Goal: Transaction & Acquisition: Purchase product/service

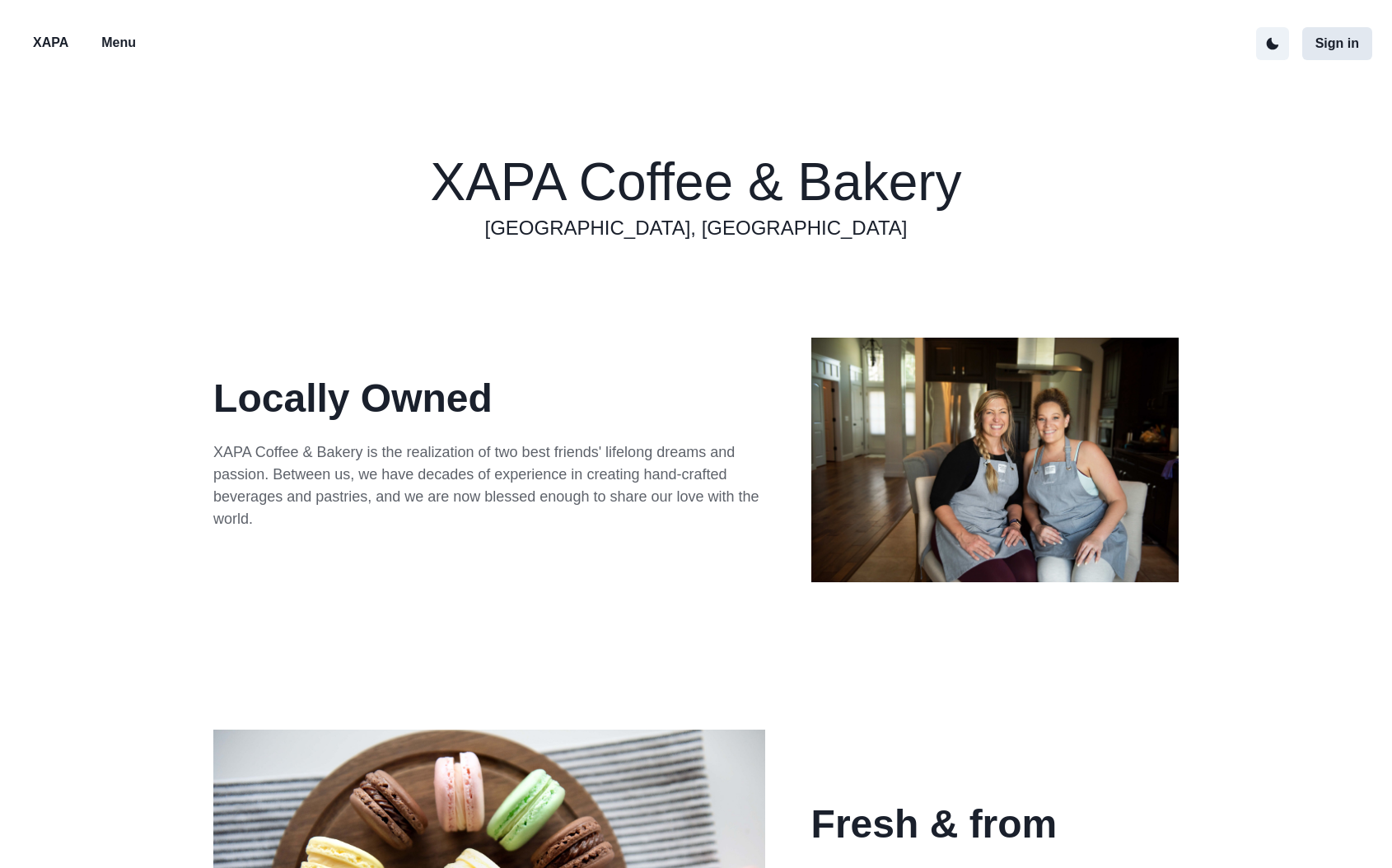
click at [1337, 48] on button "Sign in" at bounding box center [1336, 44] width 70 height 33
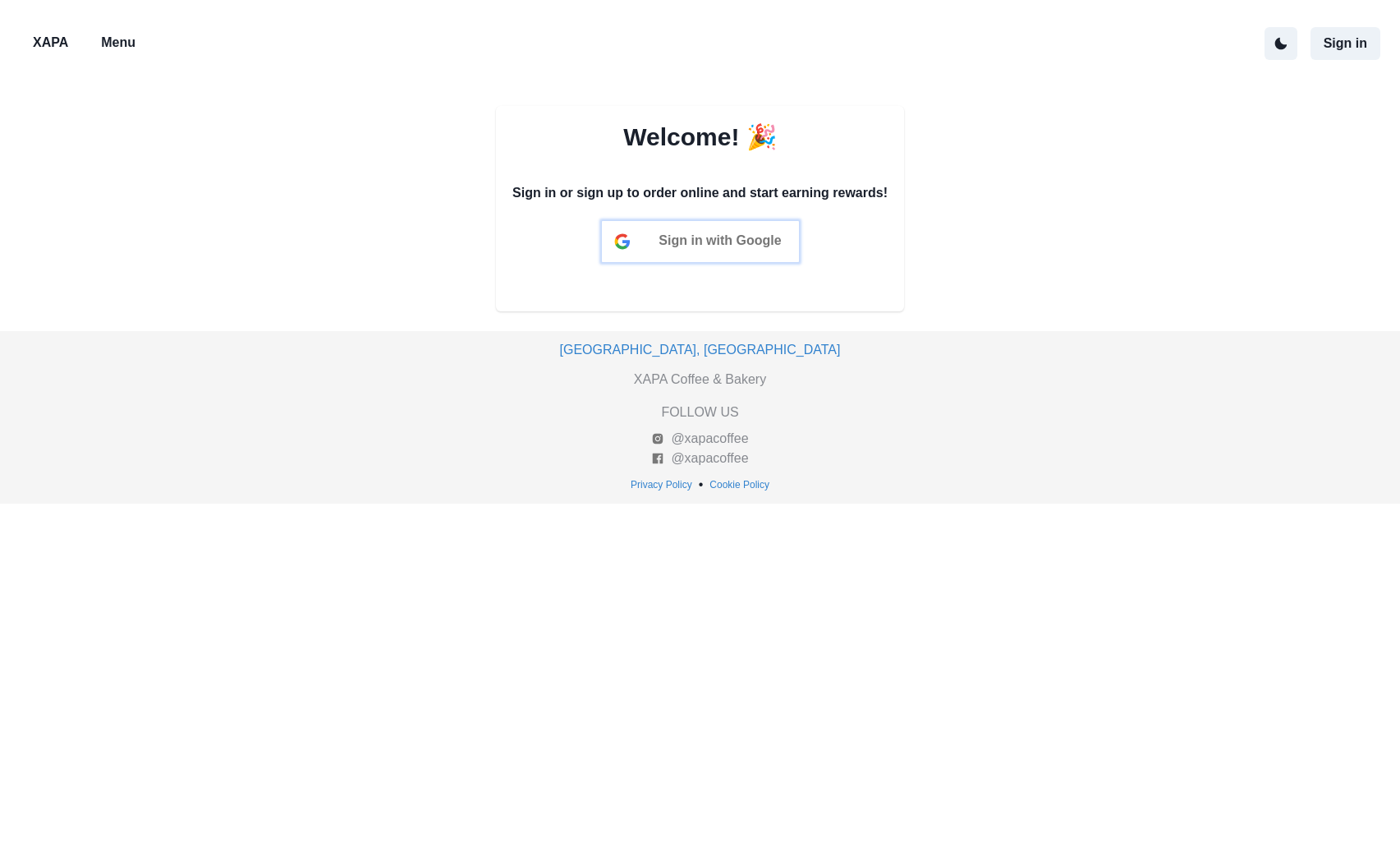
click at [725, 247] on span "Sign in with Google" at bounding box center [720, 240] width 122 height 14
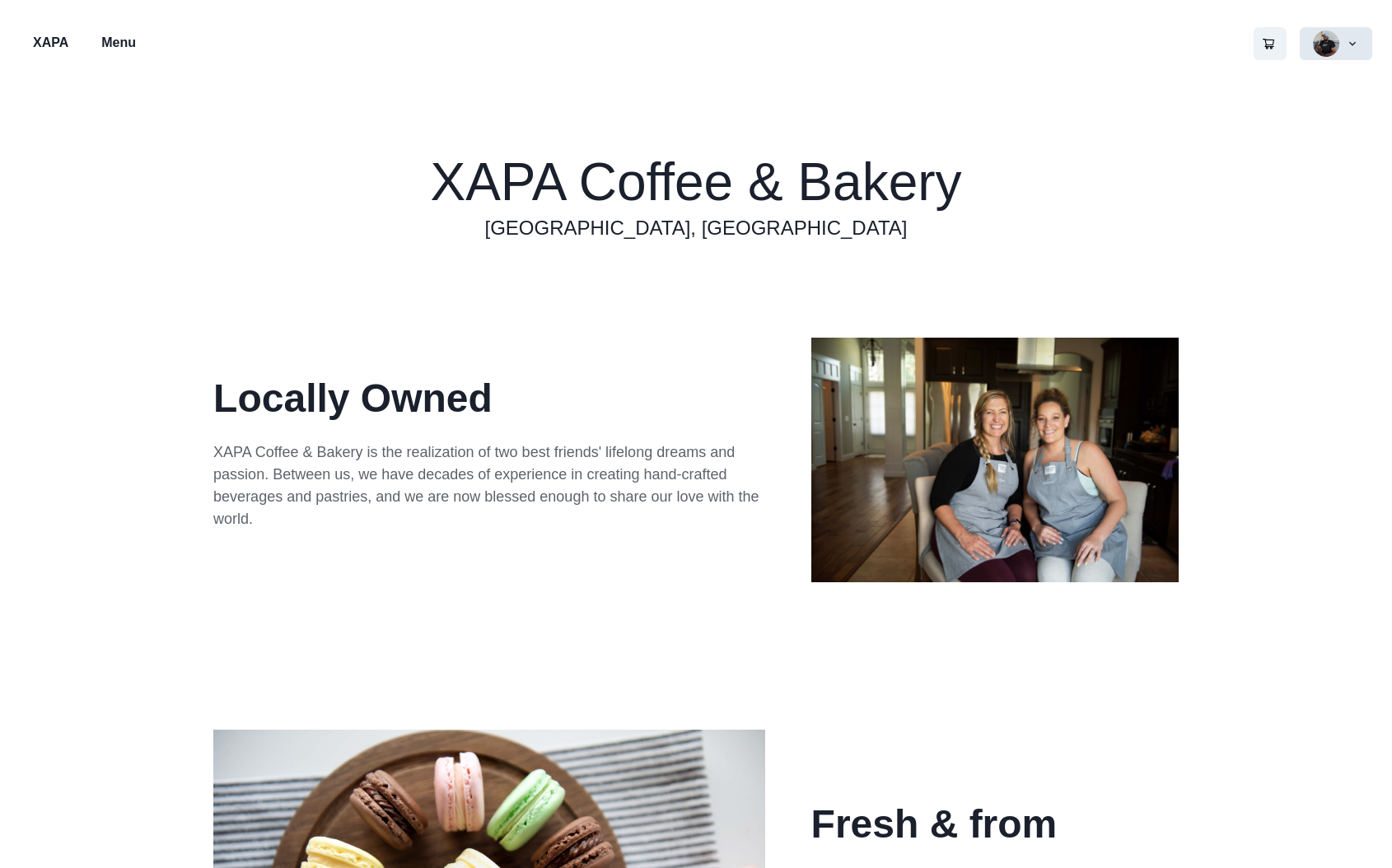
click at [1331, 51] on button "button" at bounding box center [1336, 44] width 72 height 33
click at [1237, 122] on button "Recent Orders" at bounding box center [1280, 119] width 183 height 29
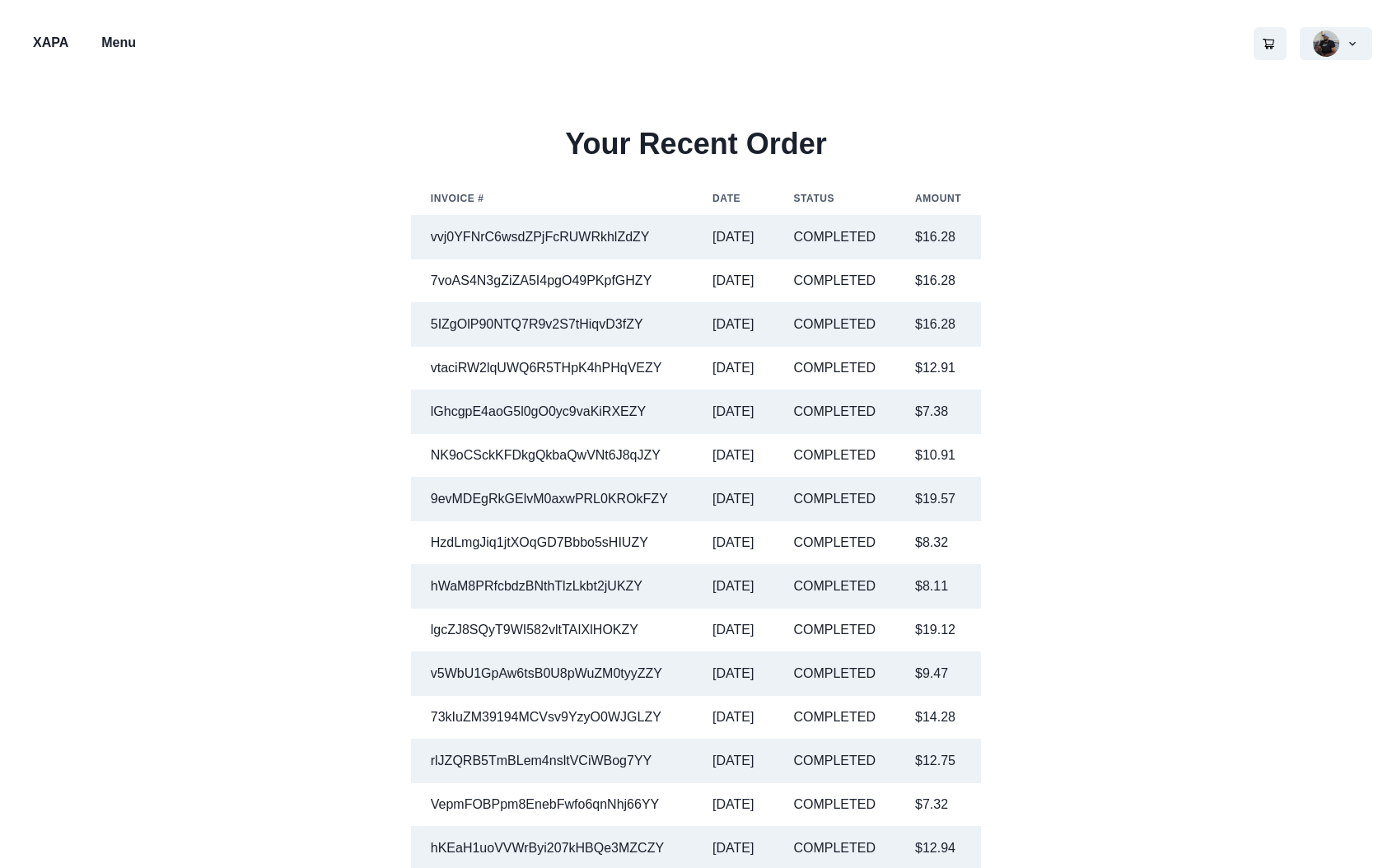
click at [58, 45] on p "XAPA" at bounding box center [51, 43] width 35 height 19
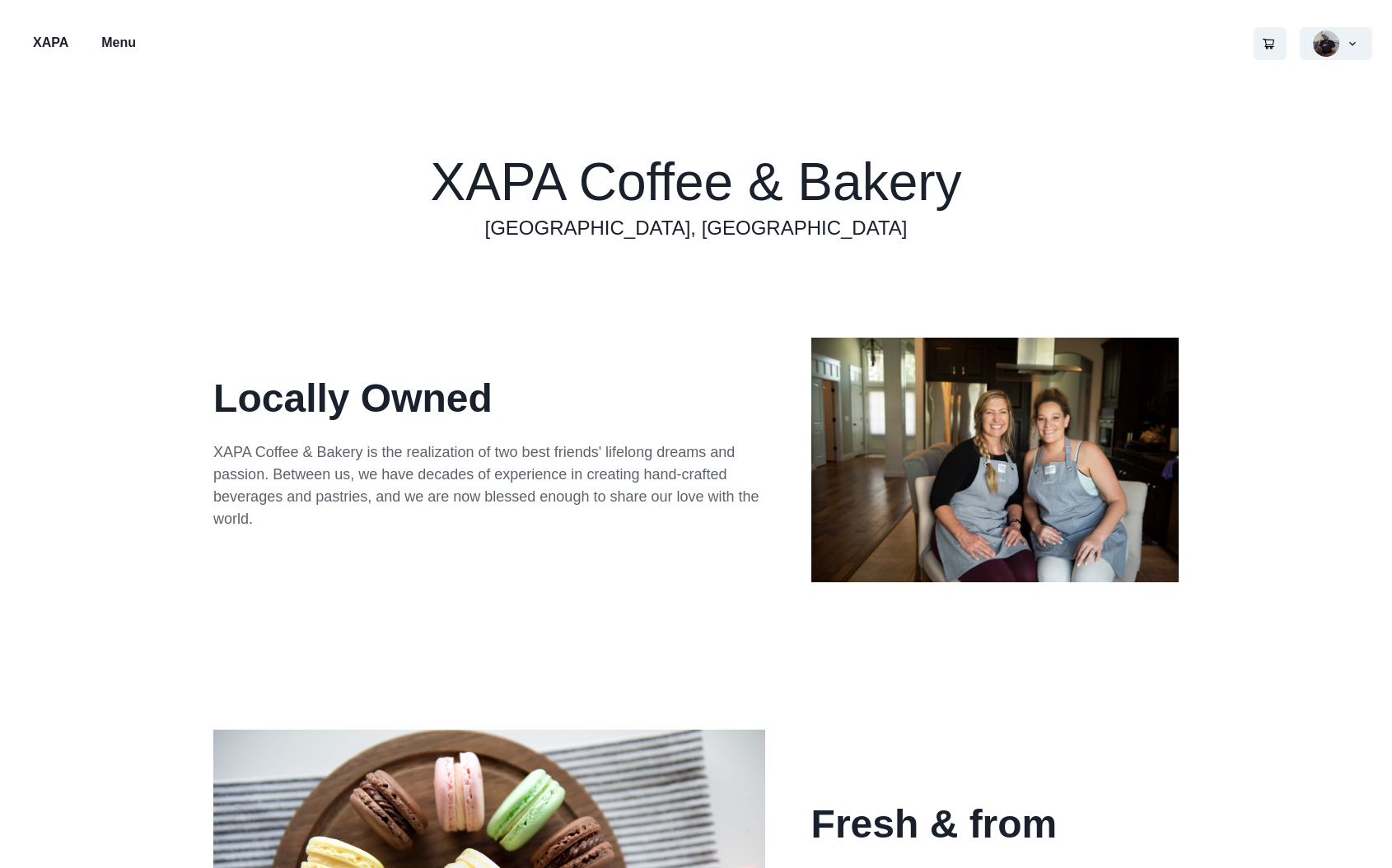
click at [120, 51] on p "Menu" at bounding box center [119, 43] width 35 height 19
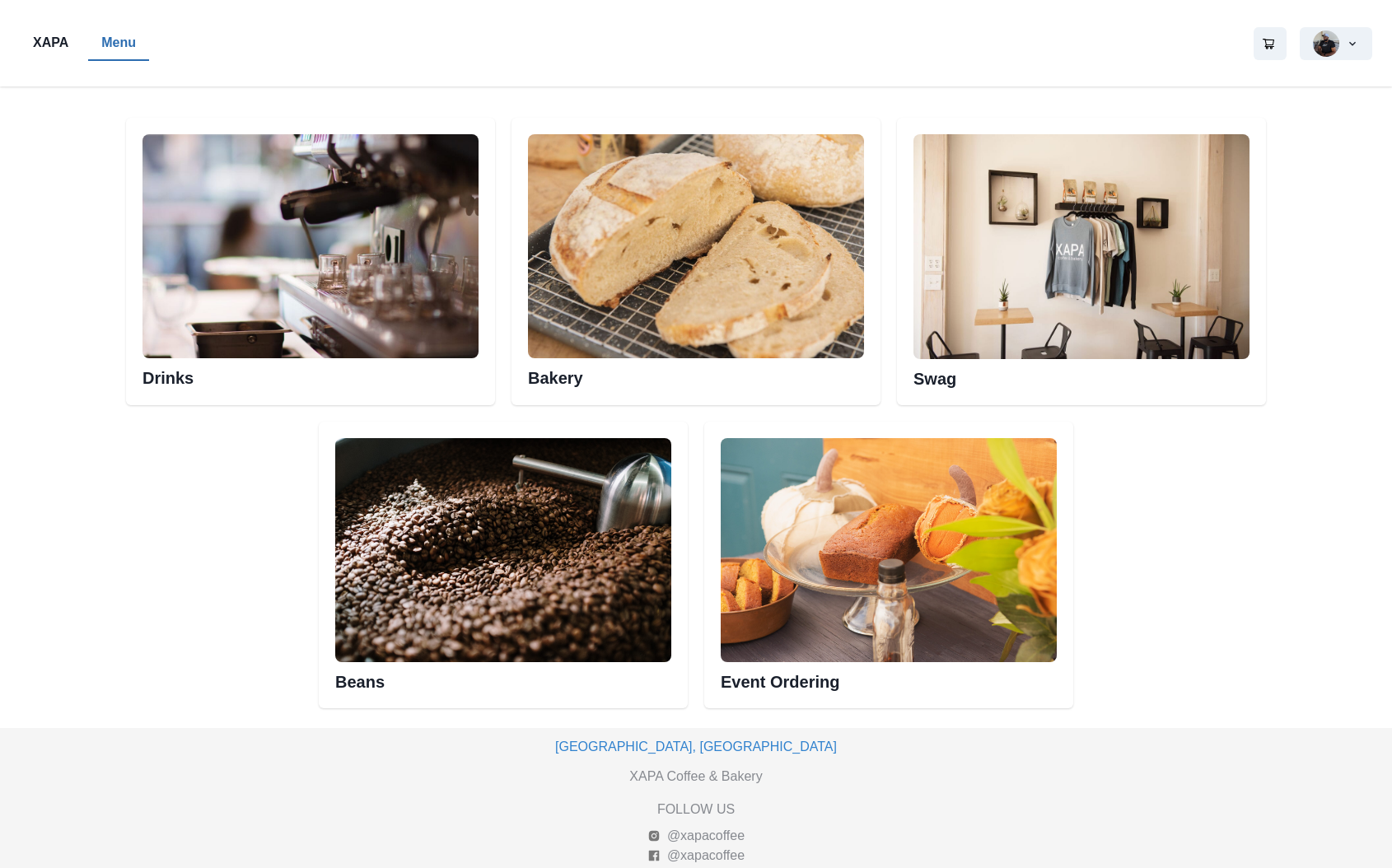
scroll to position [864, 0]
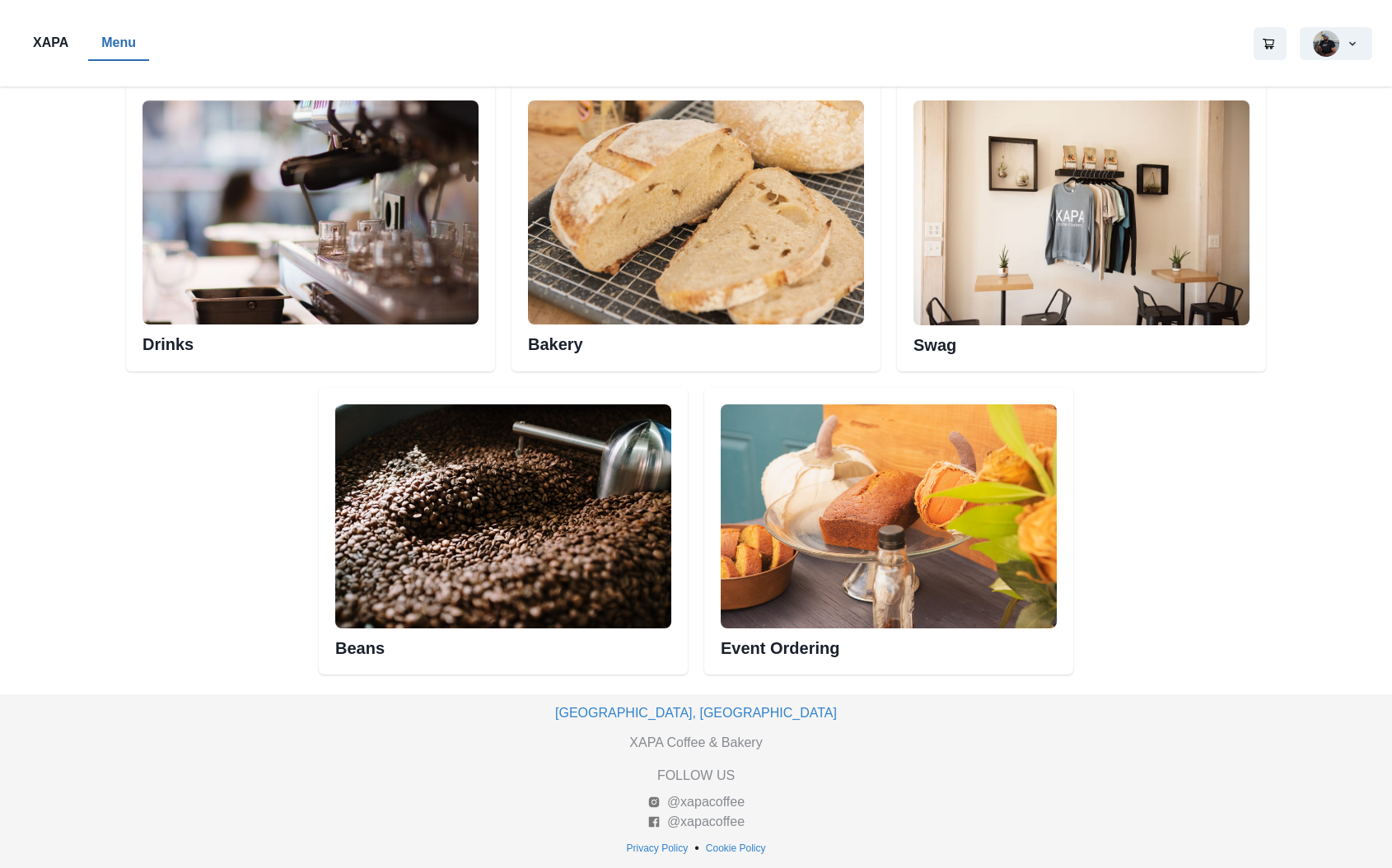
click at [611, 245] on img at bounding box center [696, 212] width 336 height 224
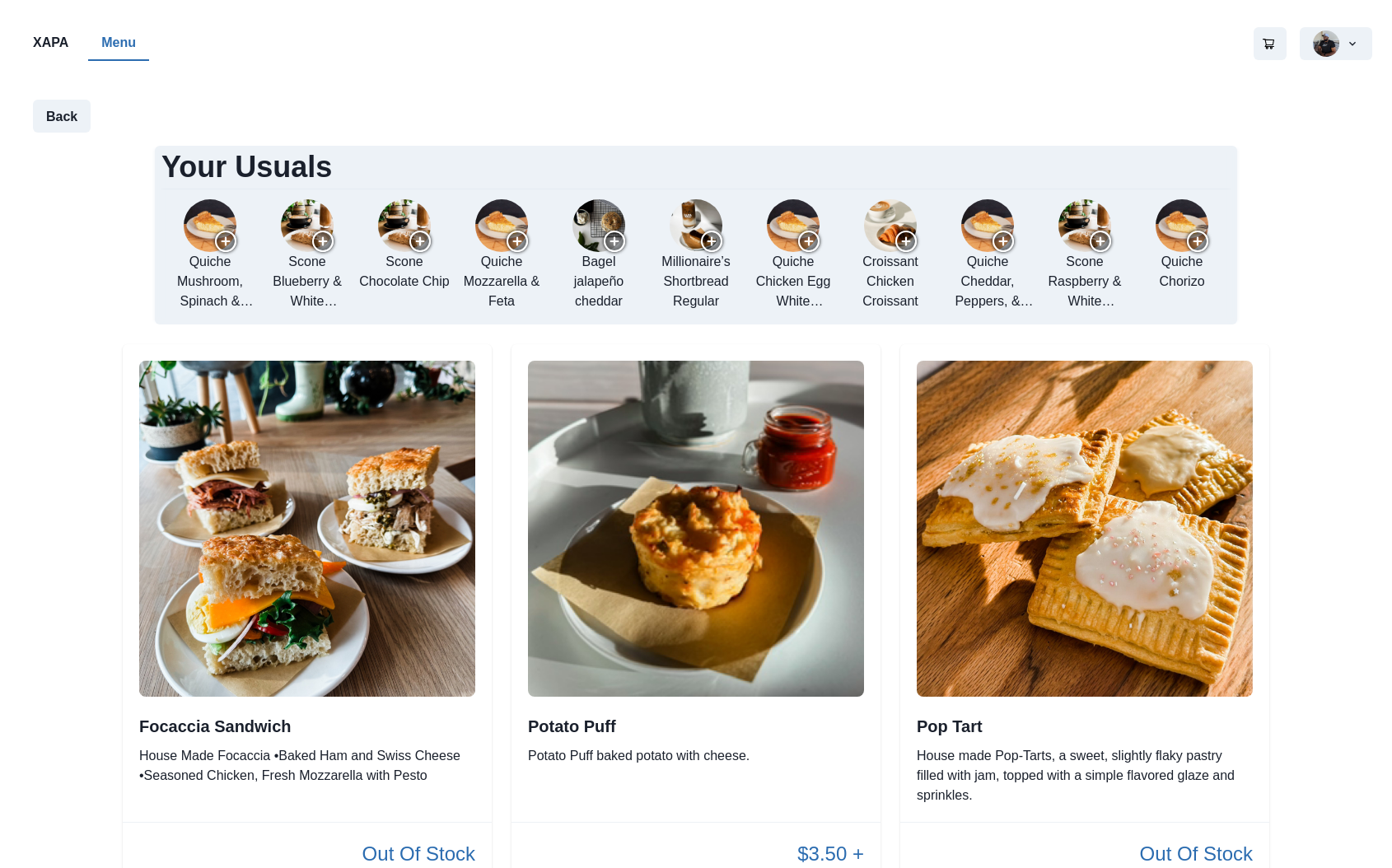
click at [215, 222] on img "add re-order Quiche to cart" at bounding box center [210, 226] width 53 height 53
click at [202, 274] on p "Quiche Mushroom, Spinach & [PERSON_NAME]" at bounding box center [210, 282] width 109 height 59
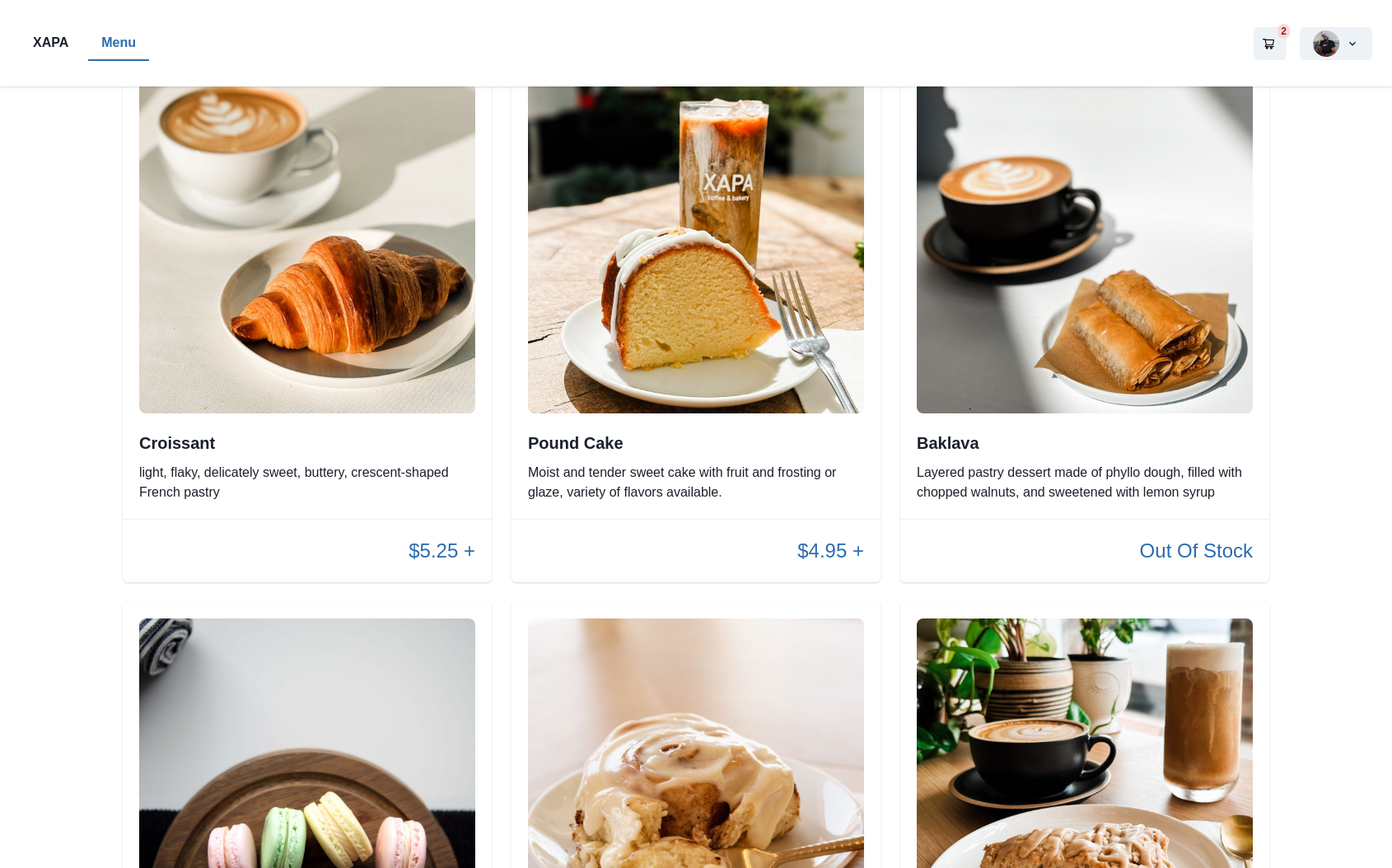
scroll to position [1565, 0]
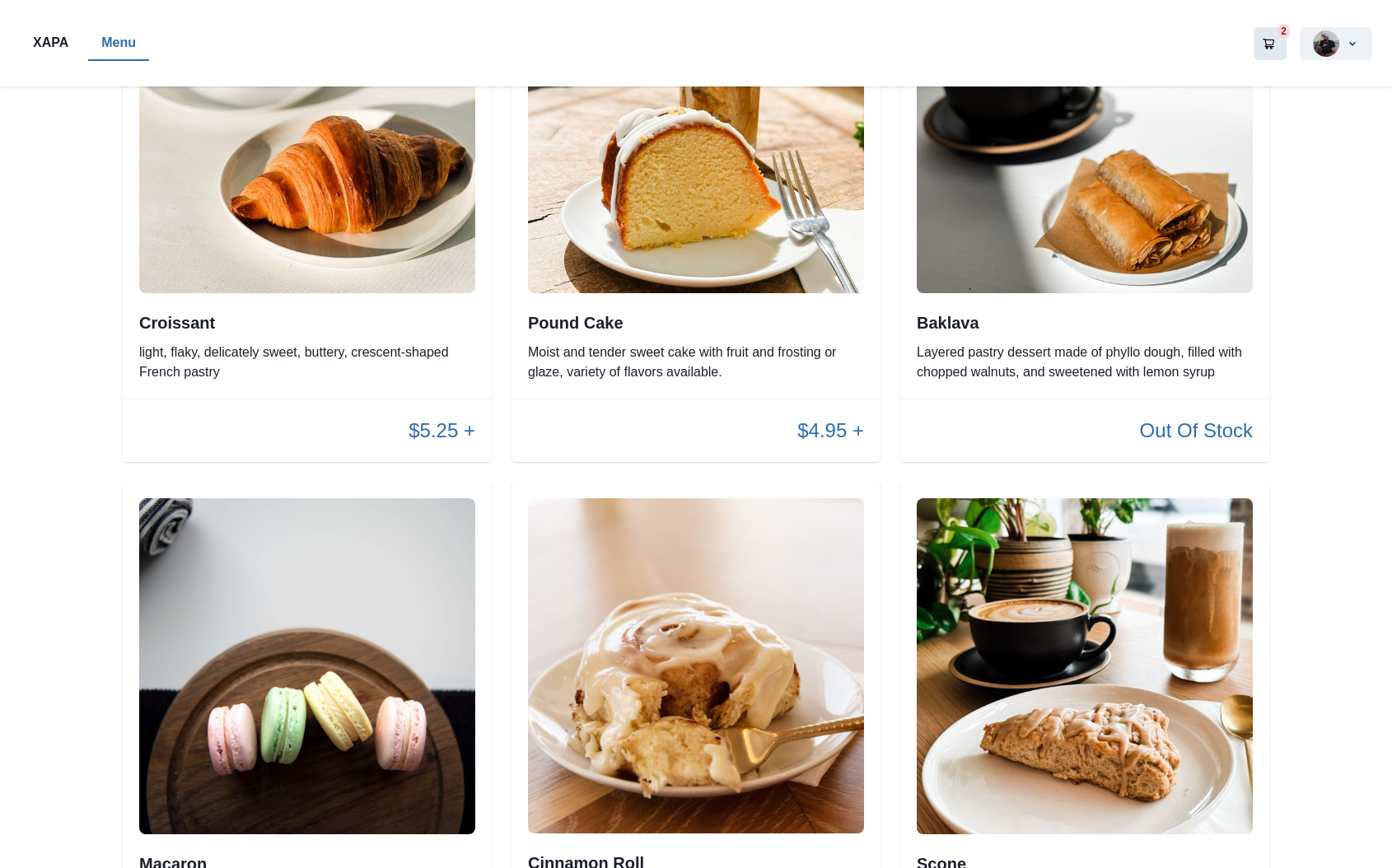
click at [1271, 41] on icon "Go to your shopping cart" at bounding box center [1268, 44] width 14 height 14
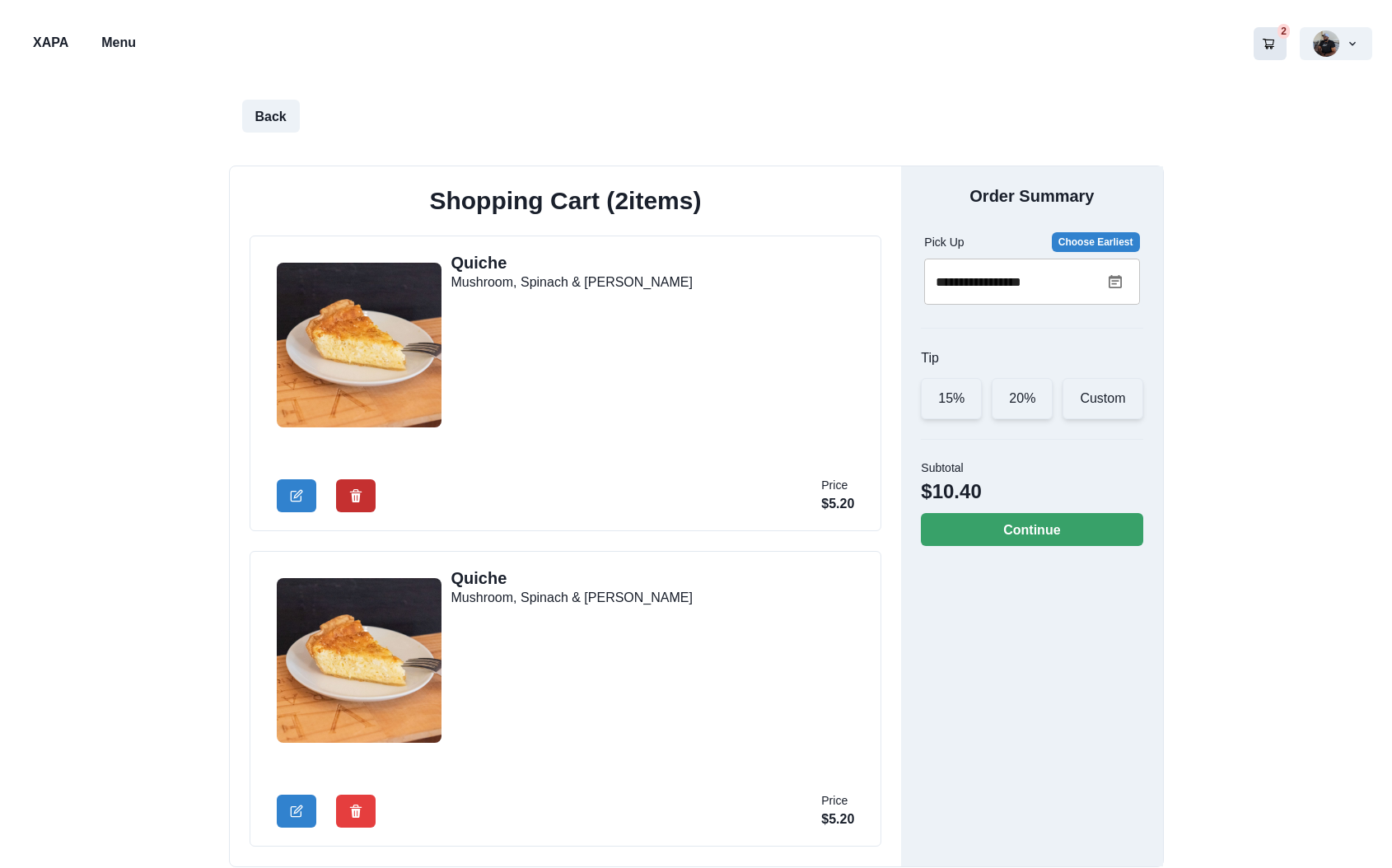
click at [355, 497] on icon "Delete Cart Item" at bounding box center [355, 496] width 13 height 14
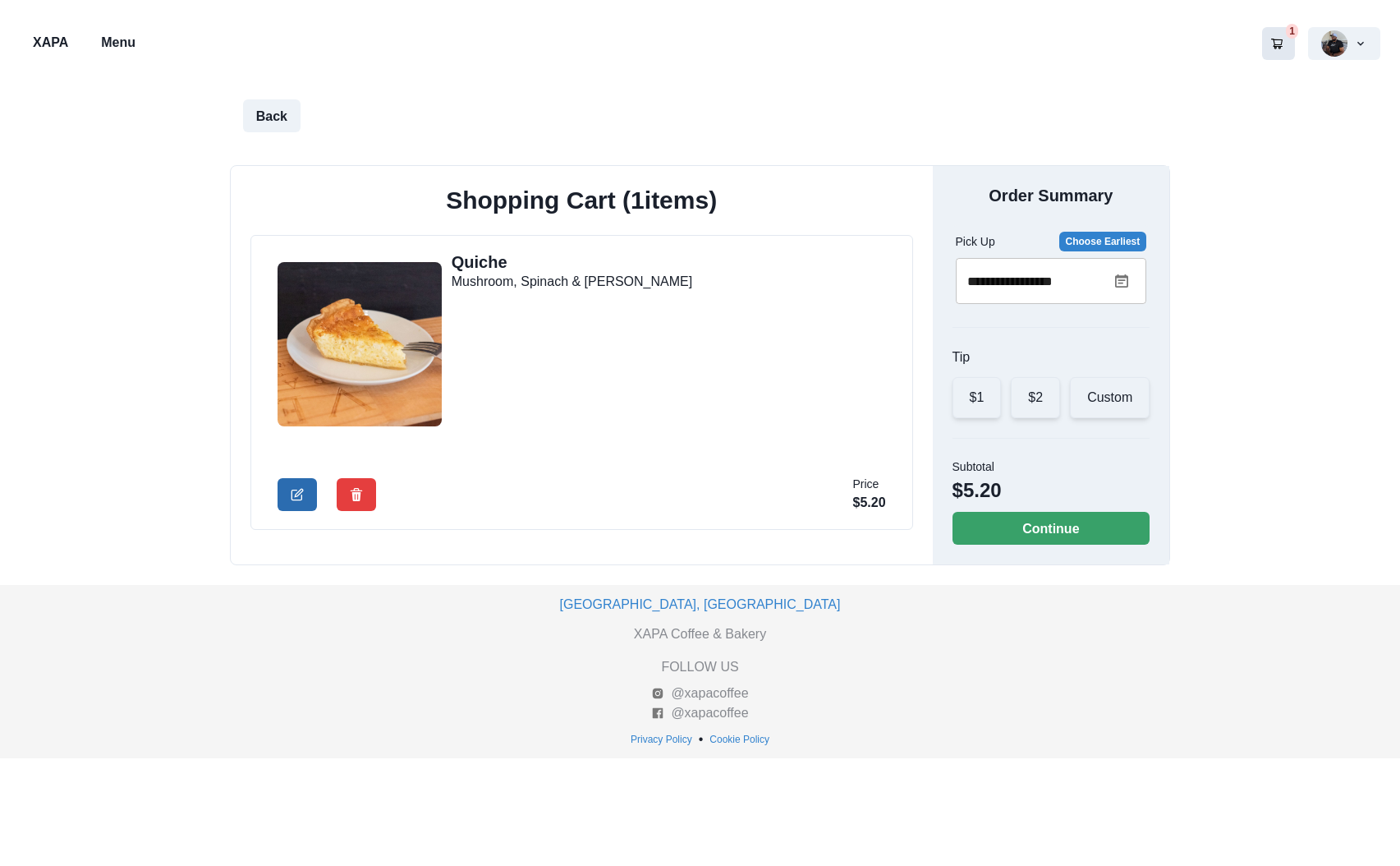
click at [297, 501] on icon "Edit Cart Item" at bounding box center [296, 496] width 10 height 10
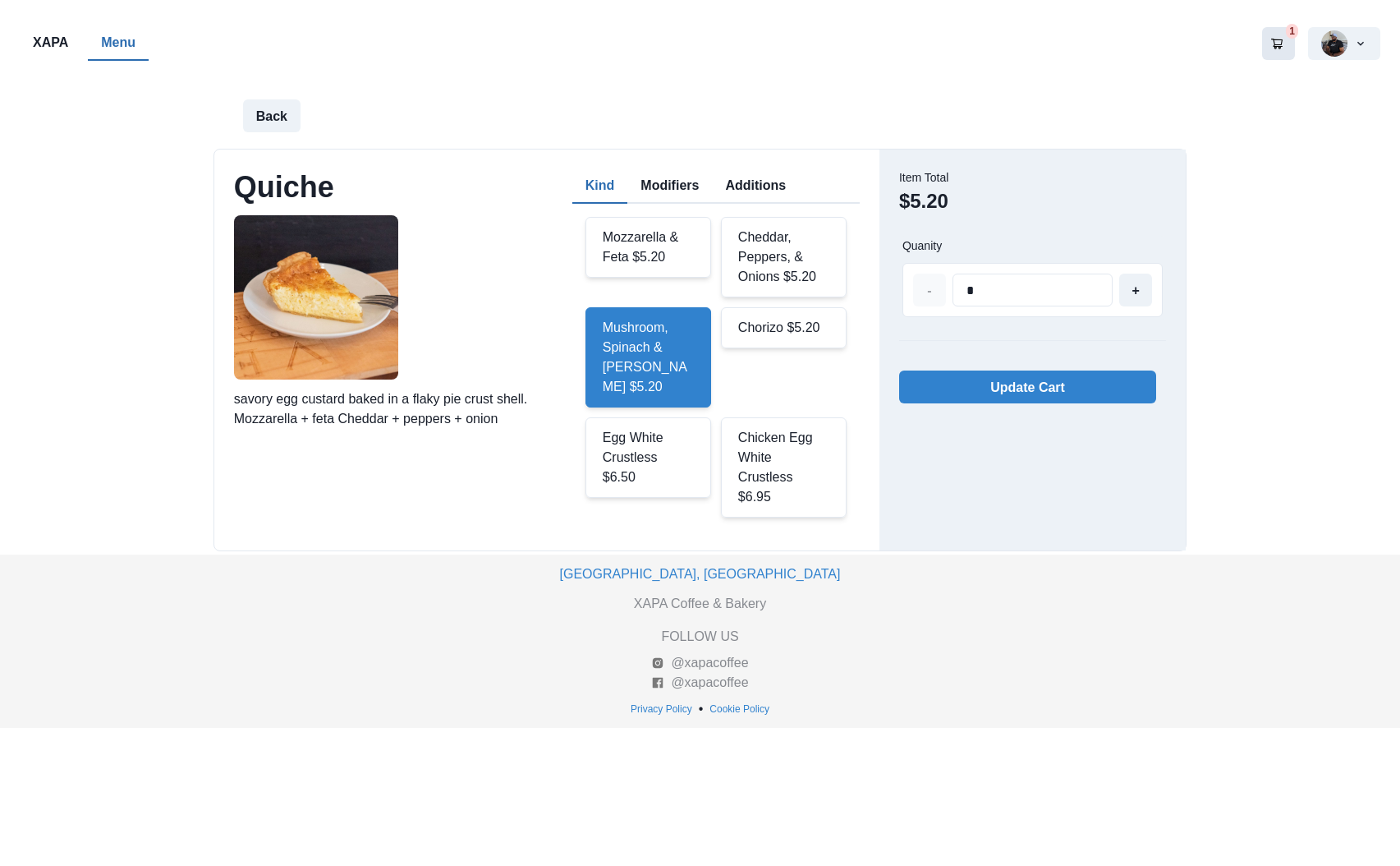
click at [770, 180] on button "Additions" at bounding box center [756, 187] width 87 height 35
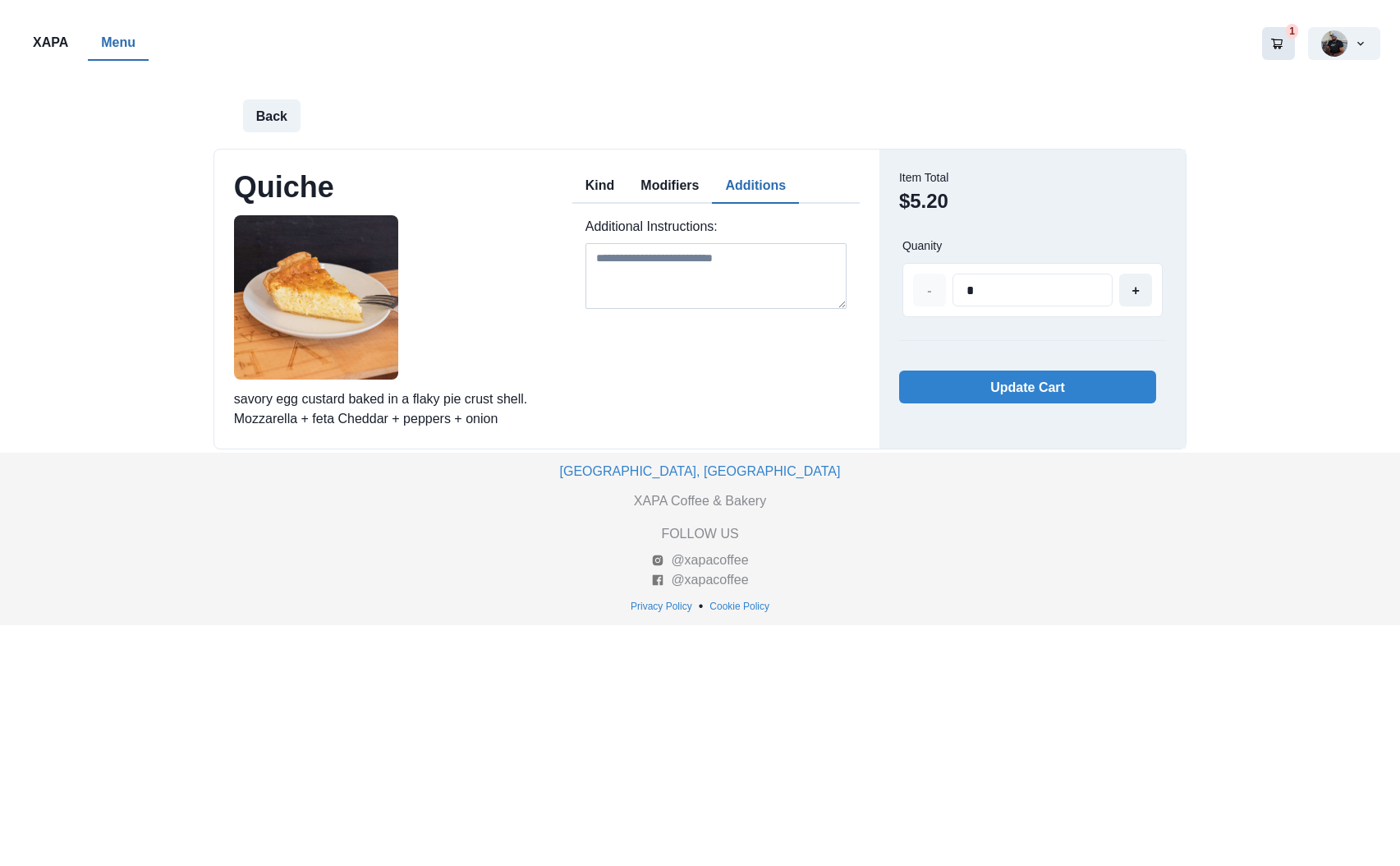
click at [616, 257] on textarea at bounding box center [716, 276] width 261 height 66
type textarea "**********"
type input "*"
click at [1132, 294] on button "+" at bounding box center [1136, 290] width 33 height 33
click at [1015, 387] on button "Update Cart" at bounding box center [1028, 387] width 257 height 33
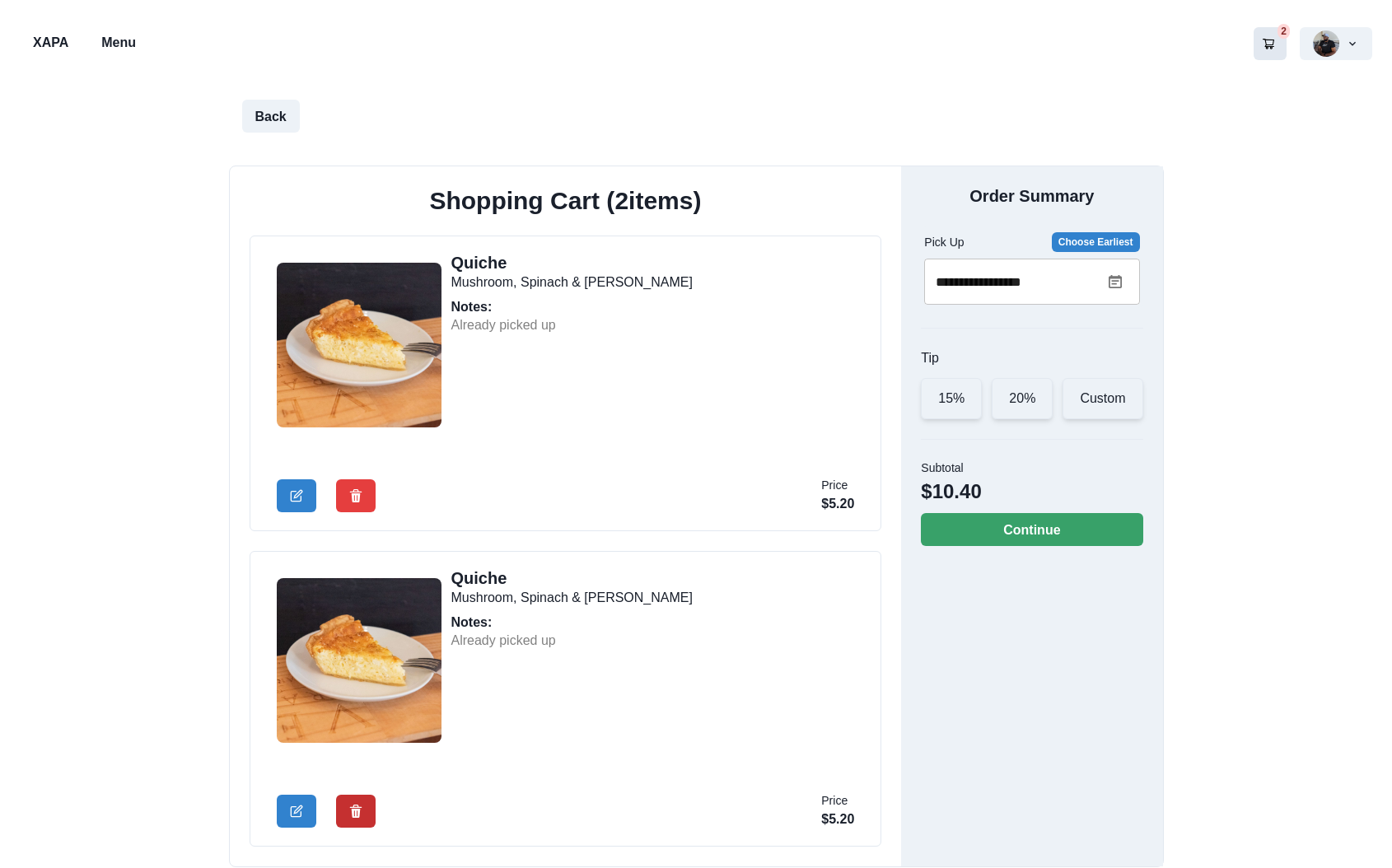
click at [359, 814] on icon "Delete Cart Item" at bounding box center [356, 811] width 14 height 14
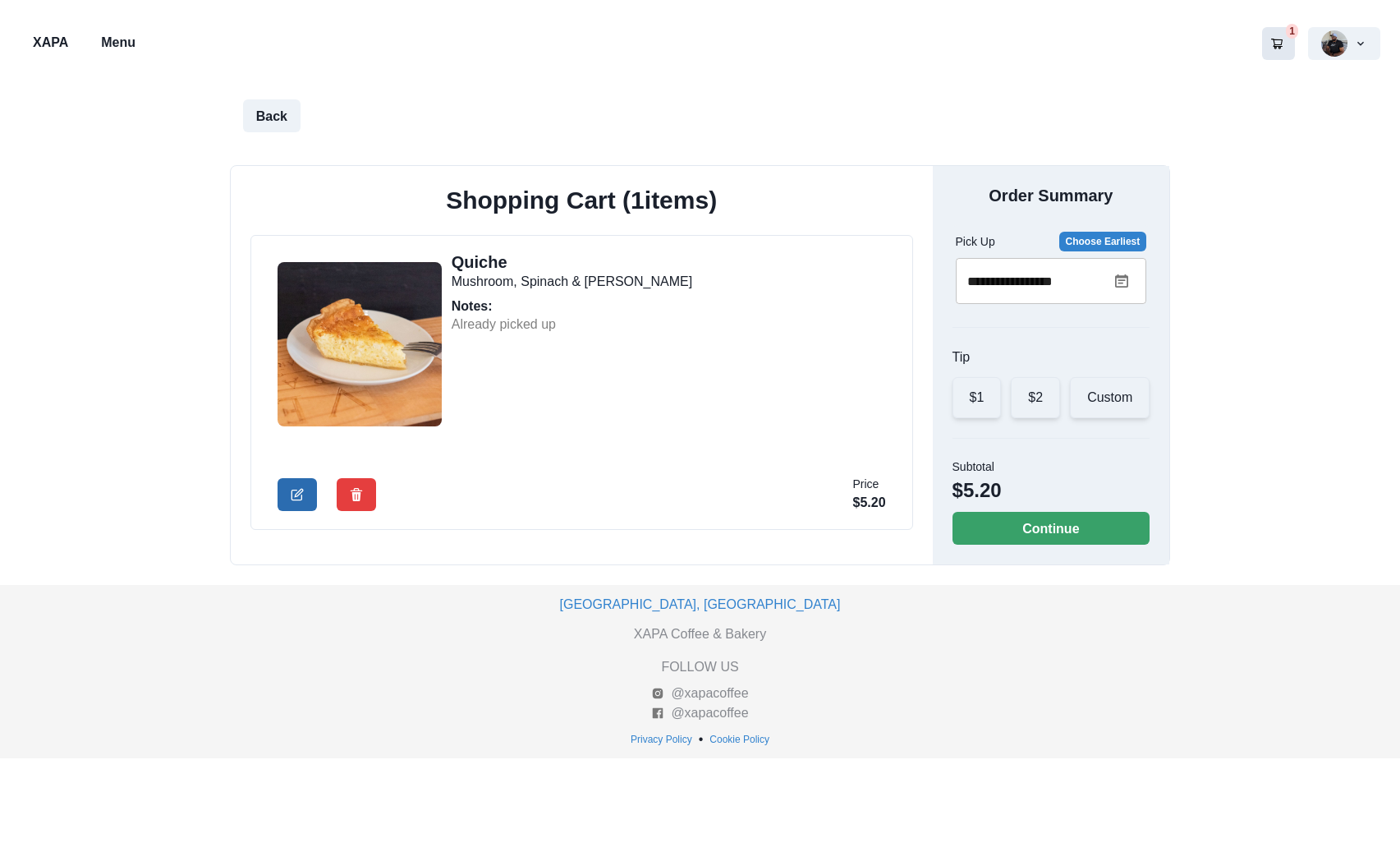
click at [302, 491] on icon "Edit Cart Item" at bounding box center [298, 493] width 8 height 8
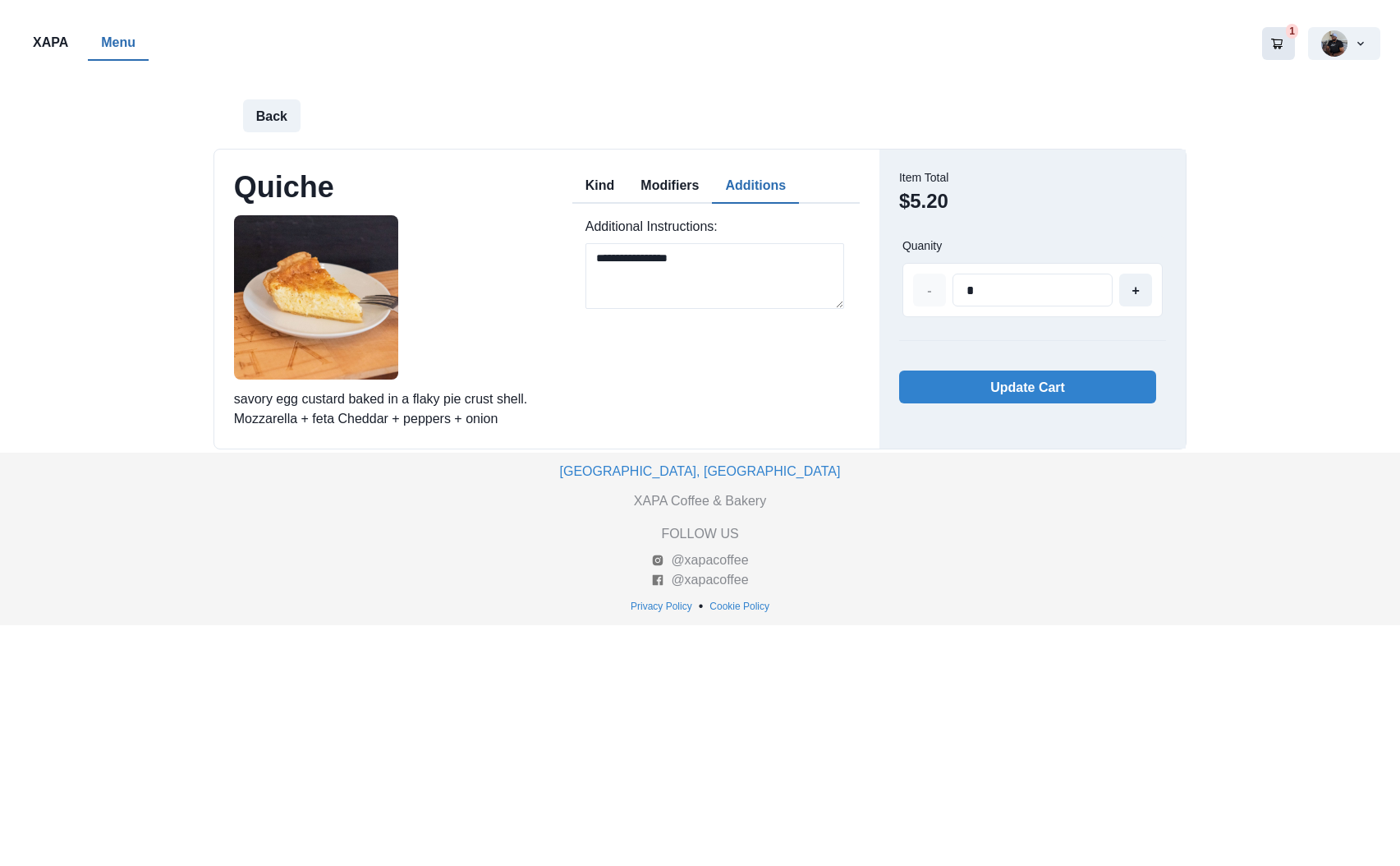
click at [758, 184] on button "Additions" at bounding box center [756, 187] width 87 height 35
type input "*"
click at [1139, 289] on button "+" at bounding box center [1136, 290] width 33 height 33
click at [1012, 376] on button "Update Cart" at bounding box center [1028, 387] width 257 height 33
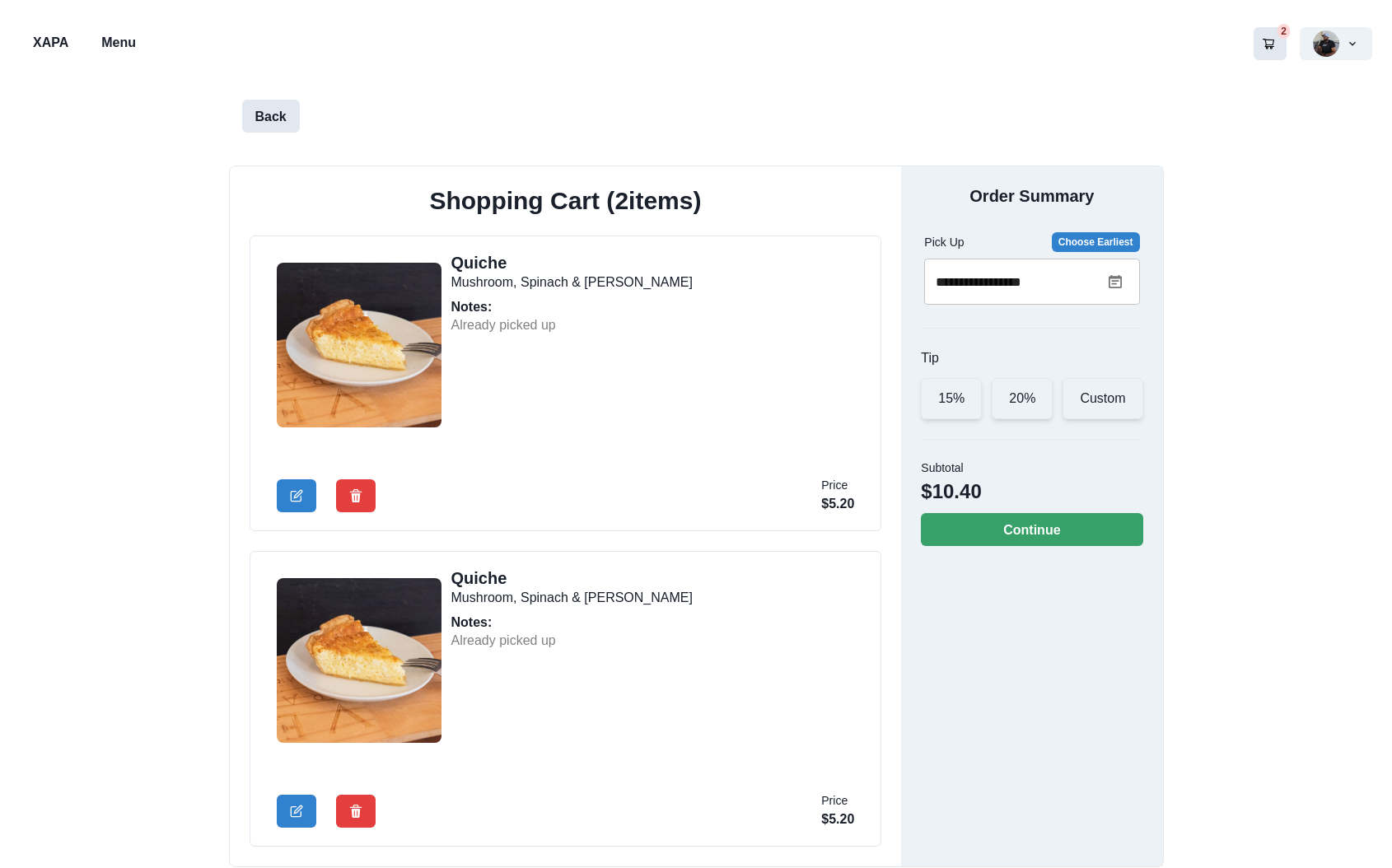
click at [279, 112] on button "Back" at bounding box center [271, 116] width 57 height 33
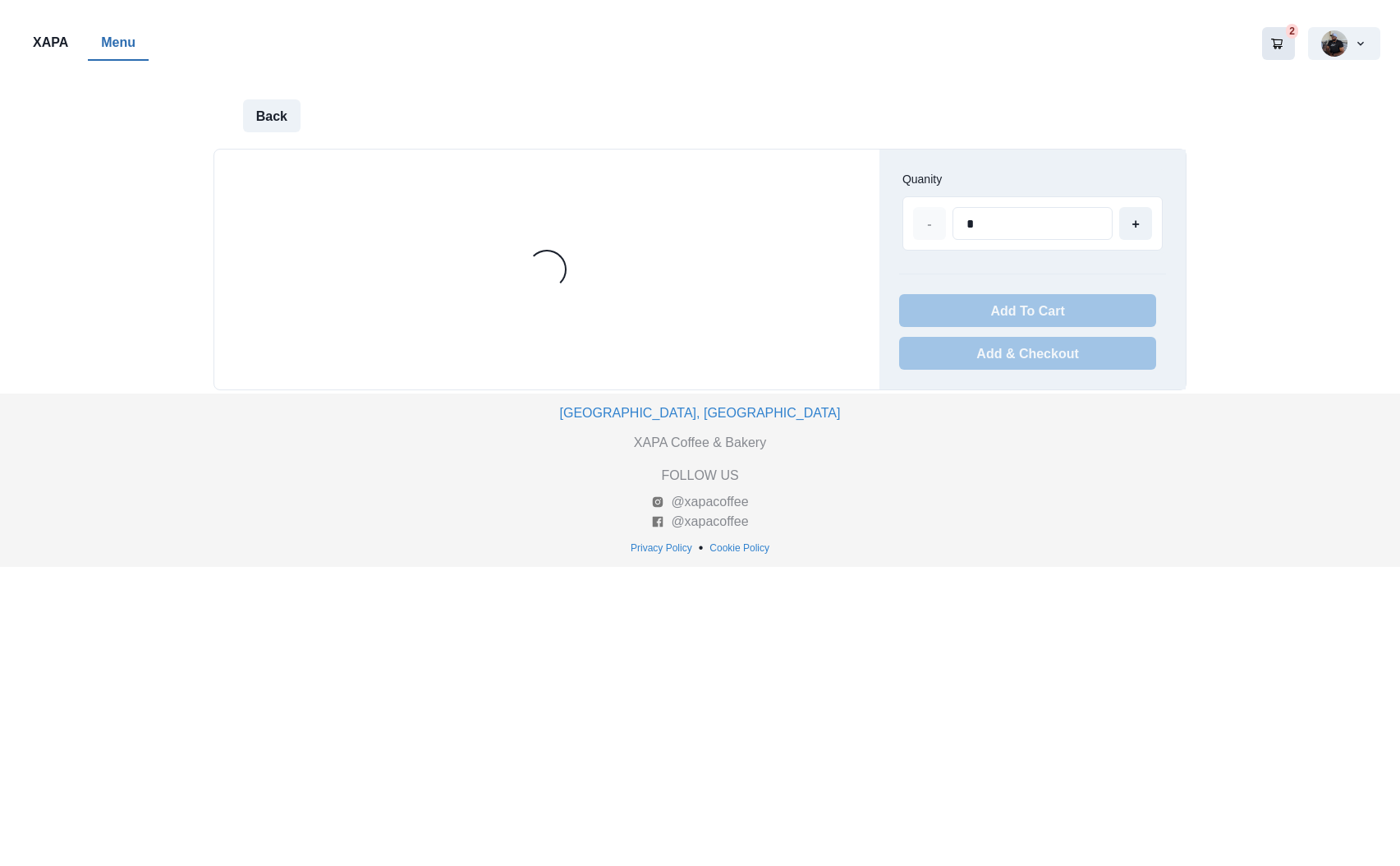
click at [114, 40] on p "Menu" at bounding box center [119, 43] width 35 height 19
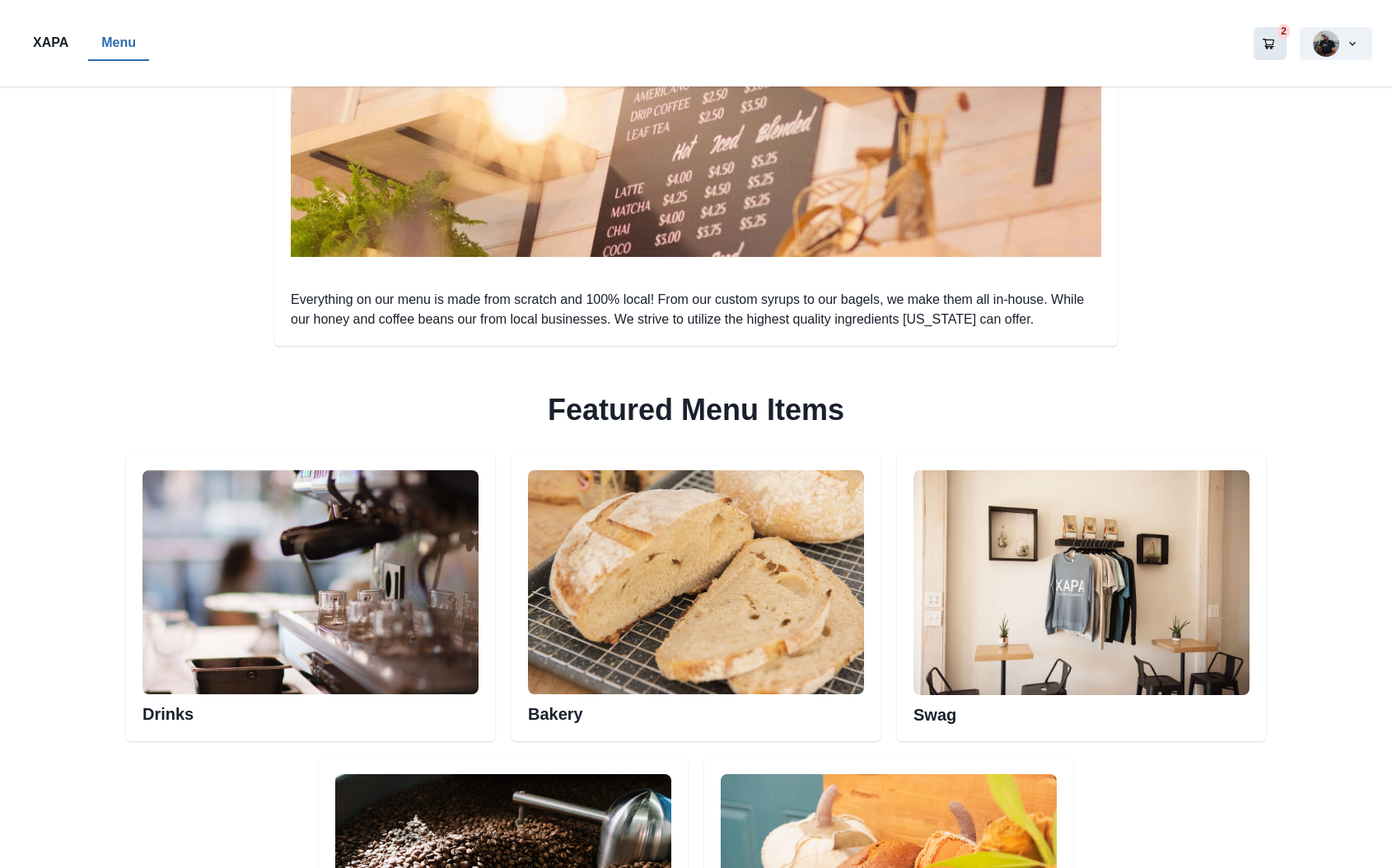
scroll to position [864, 0]
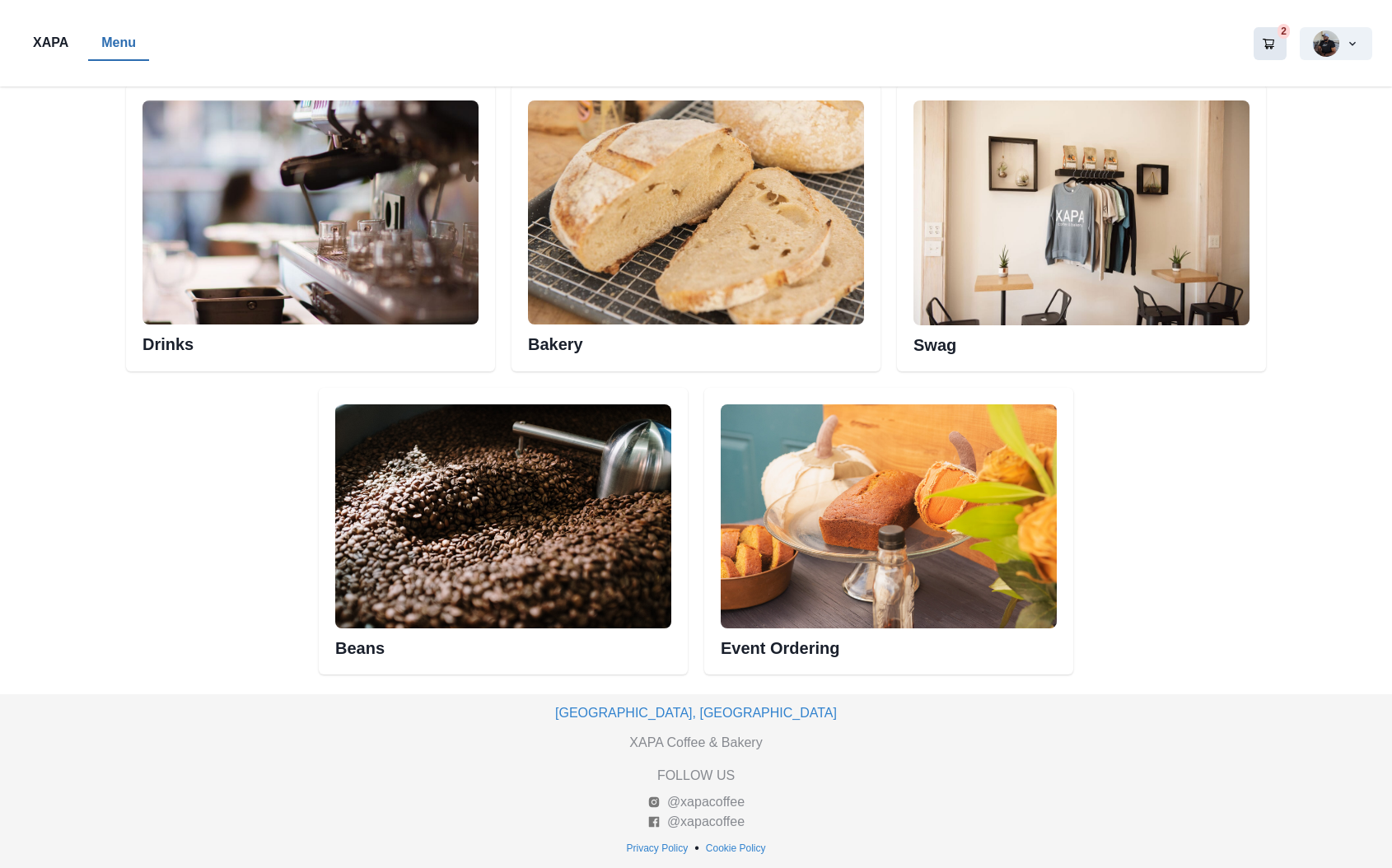
click at [320, 225] on img at bounding box center [310, 212] width 336 height 224
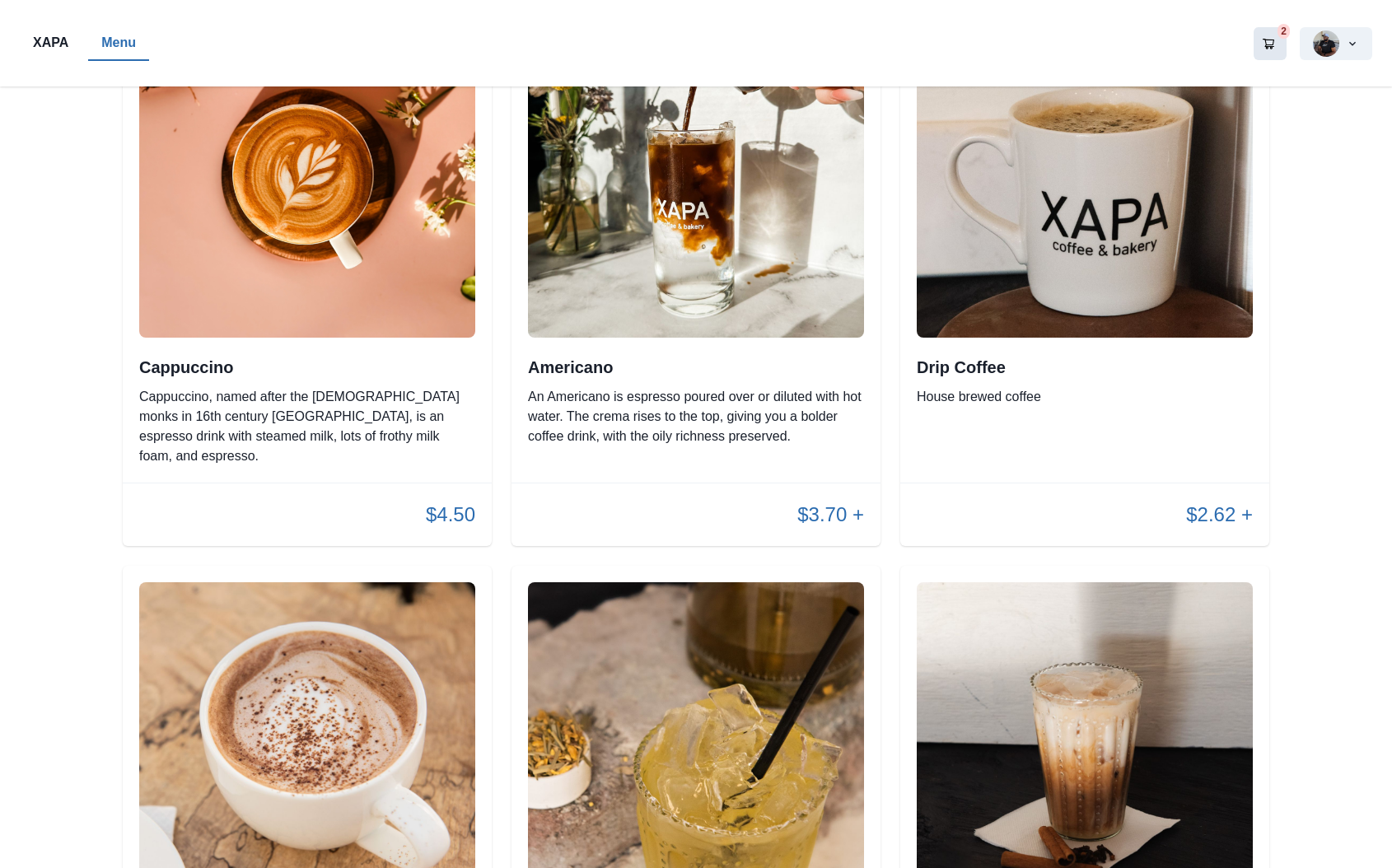
scroll to position [988, 0]
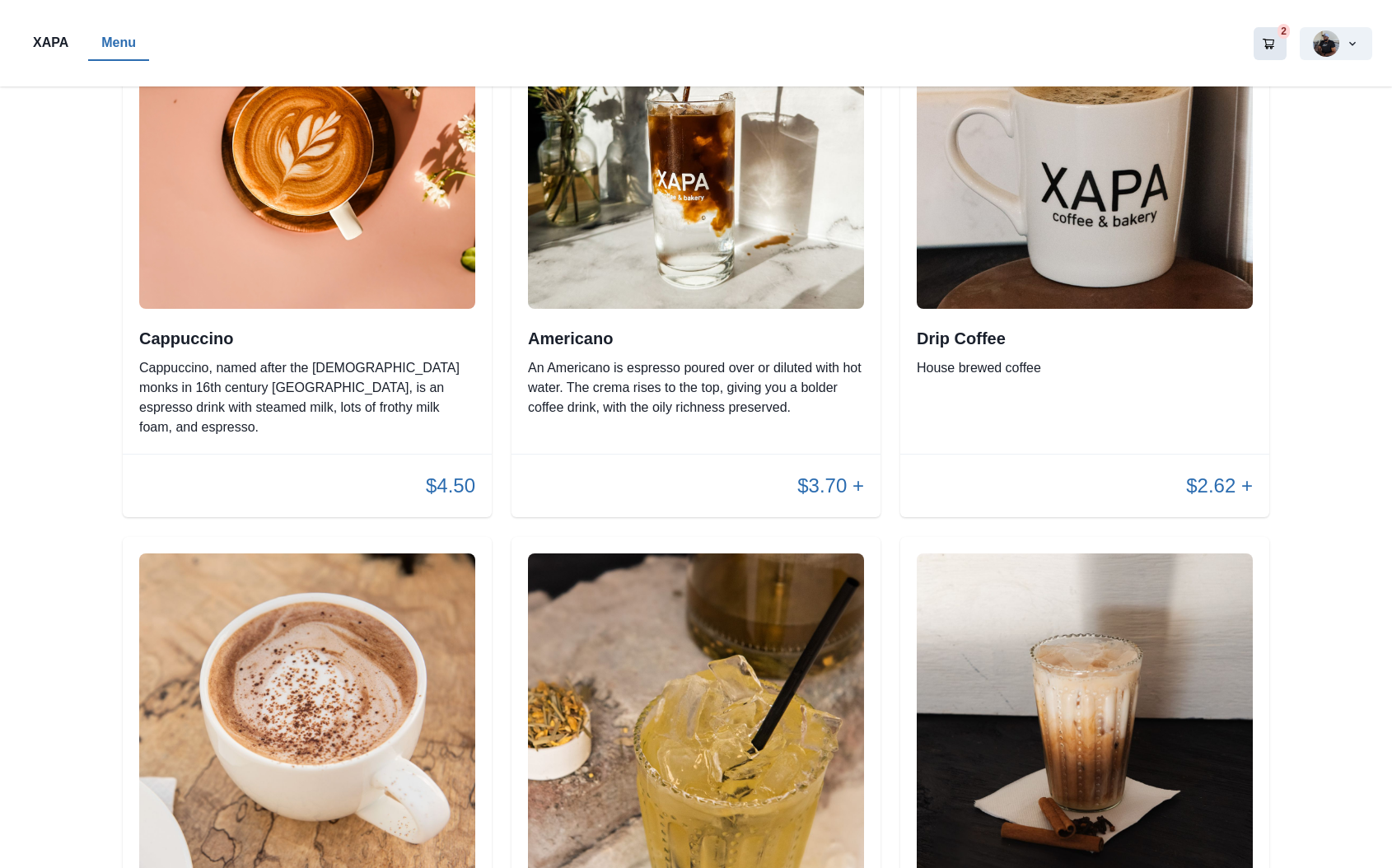
click at [1102, 227] on img at bounding box center [1084, 140] width 336 height 336
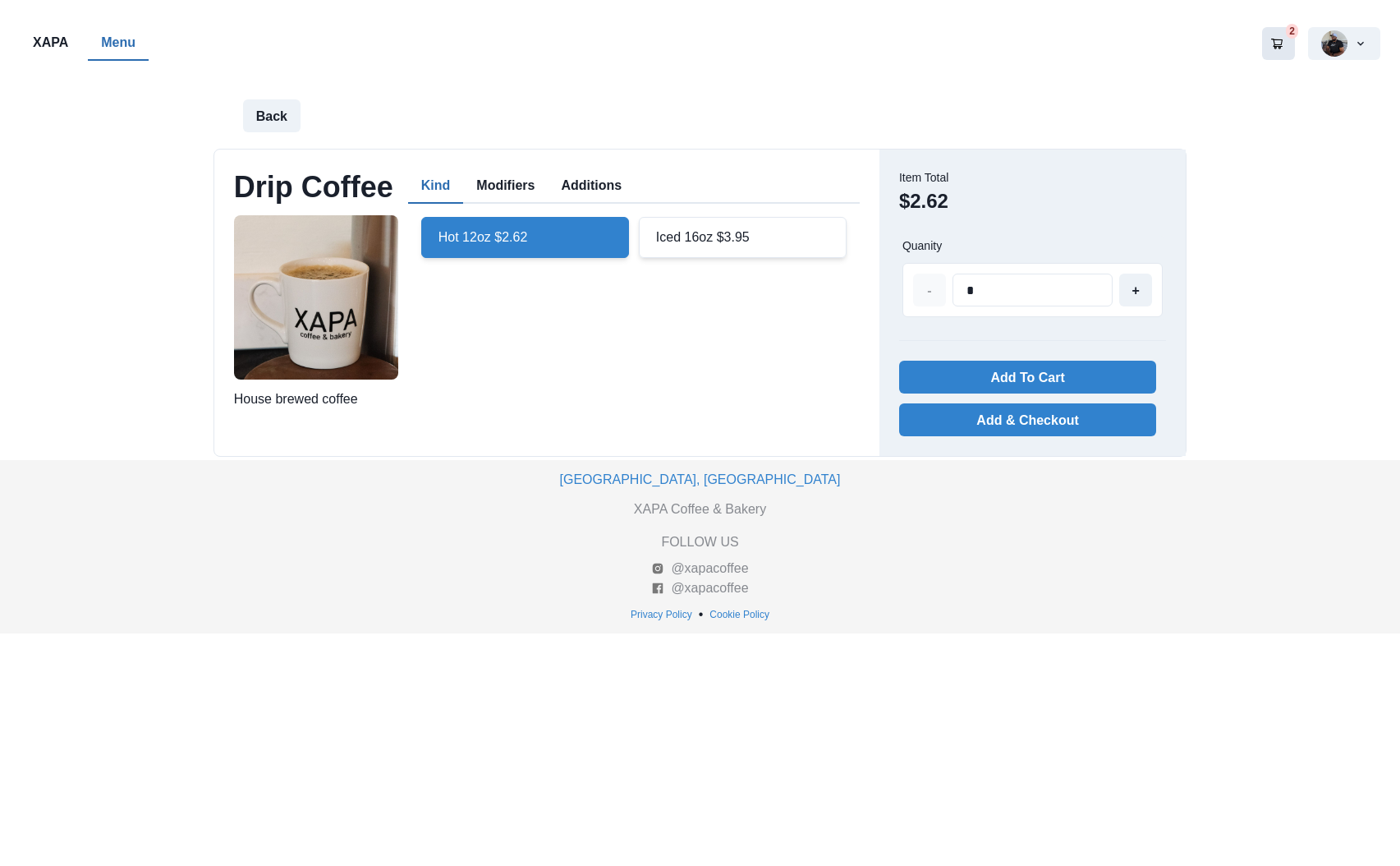
click at [598, 184] on button "Additions" at bounding box center [592, 187] width 87 height 35
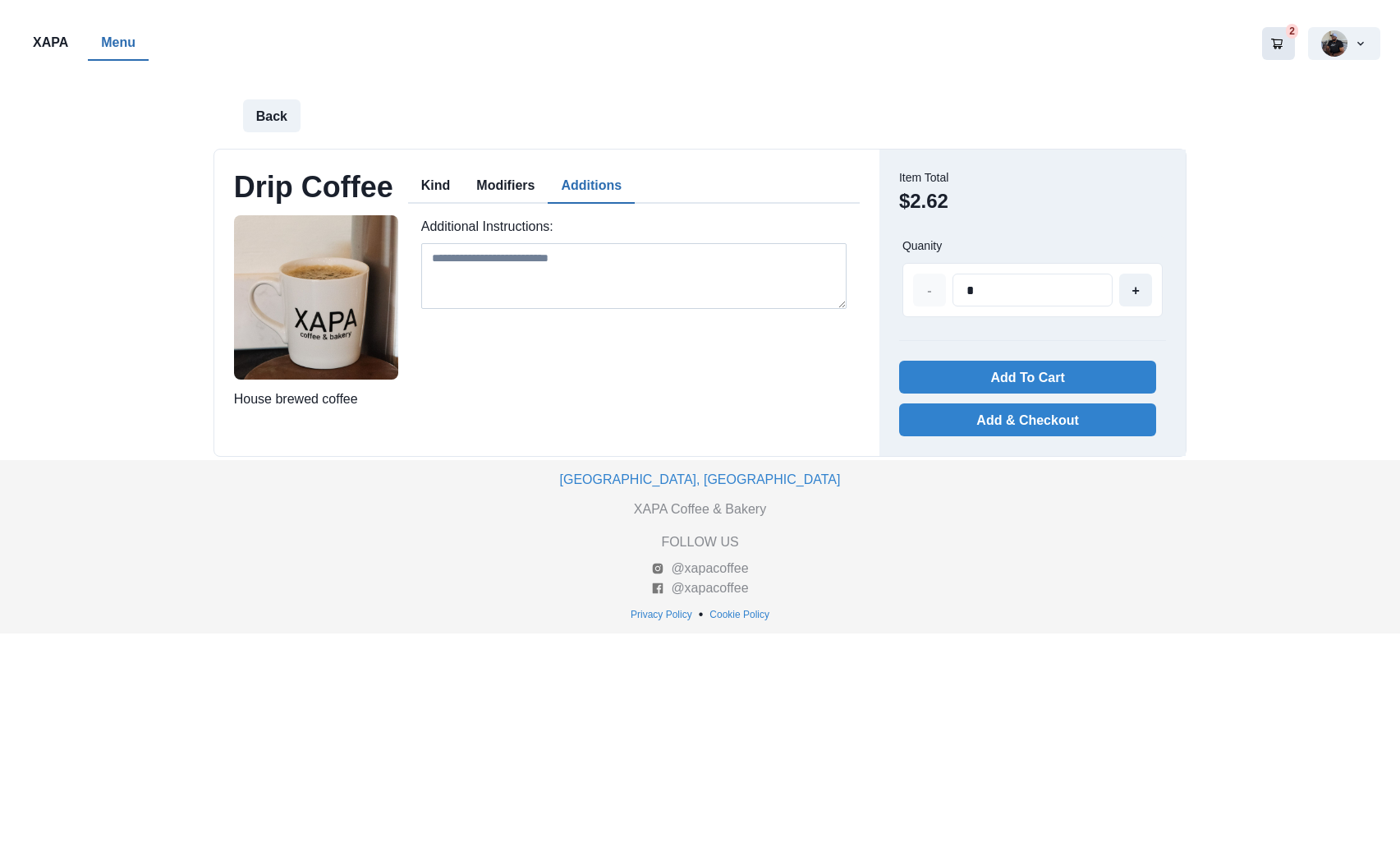
click at [524, 250] on textarea at bounding box center [634, 276] width 426 height 66
type textarea "**********"
click at [1144, 291] on button "+" at bounding box center [1136, 290] width 33 height 33
type input "*"
click at [1034, 380] on button "Add To Cart" at bounding box center [1028, 377] width 257 height 33
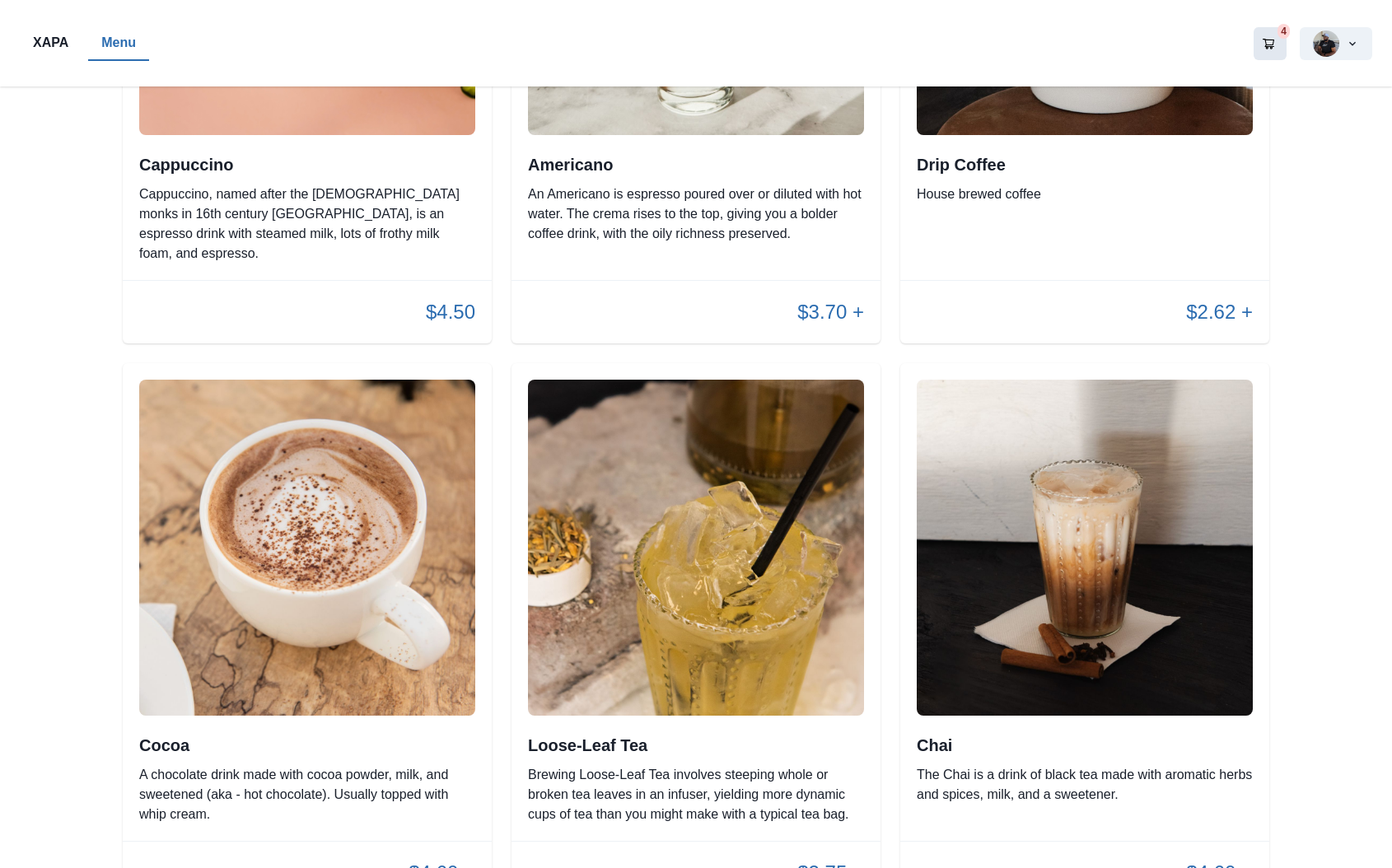
scroll to position [1159, 0]
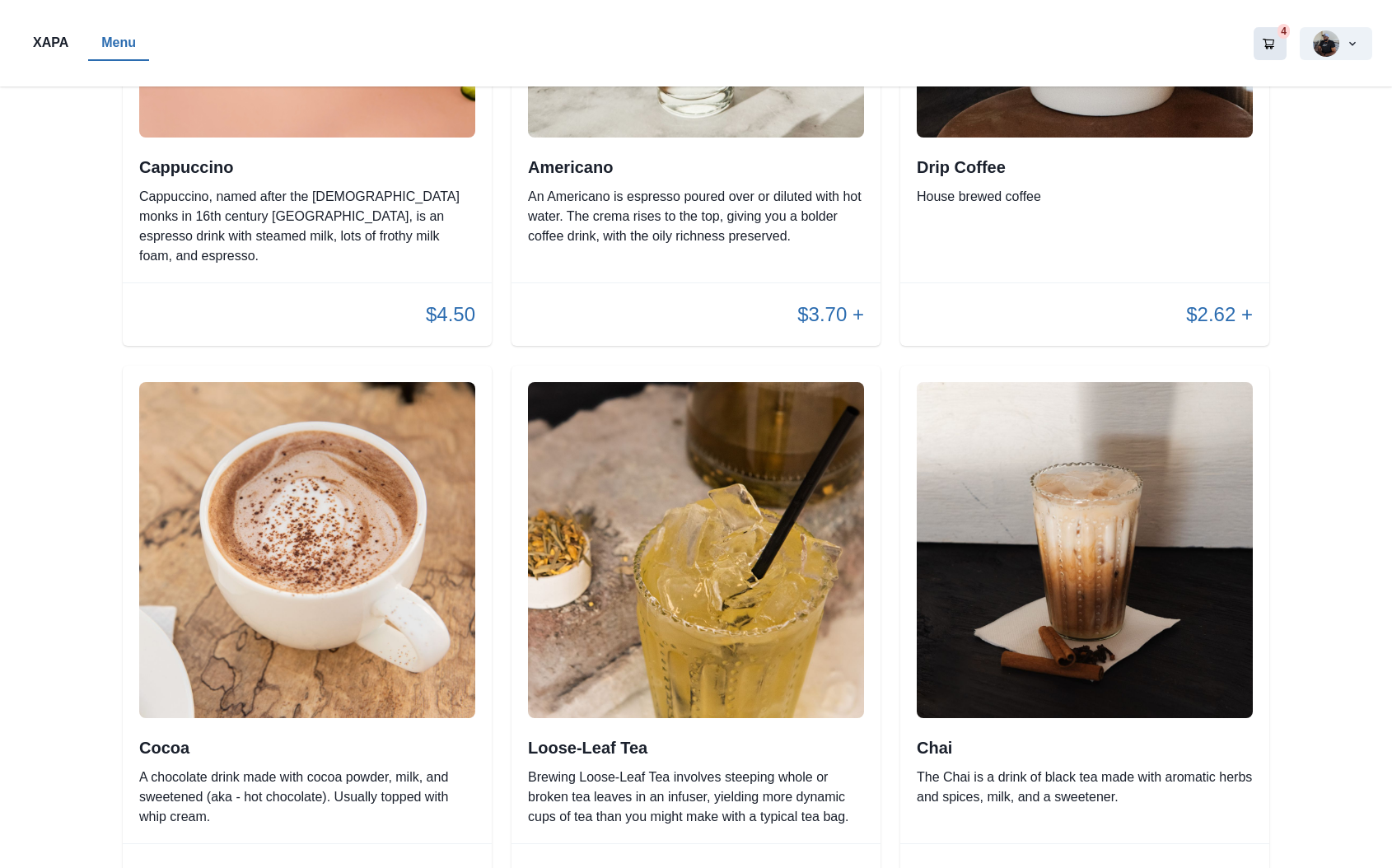
click at [130, 43] on p "Menu" at bounding box center [119, 43] width 35 height 19
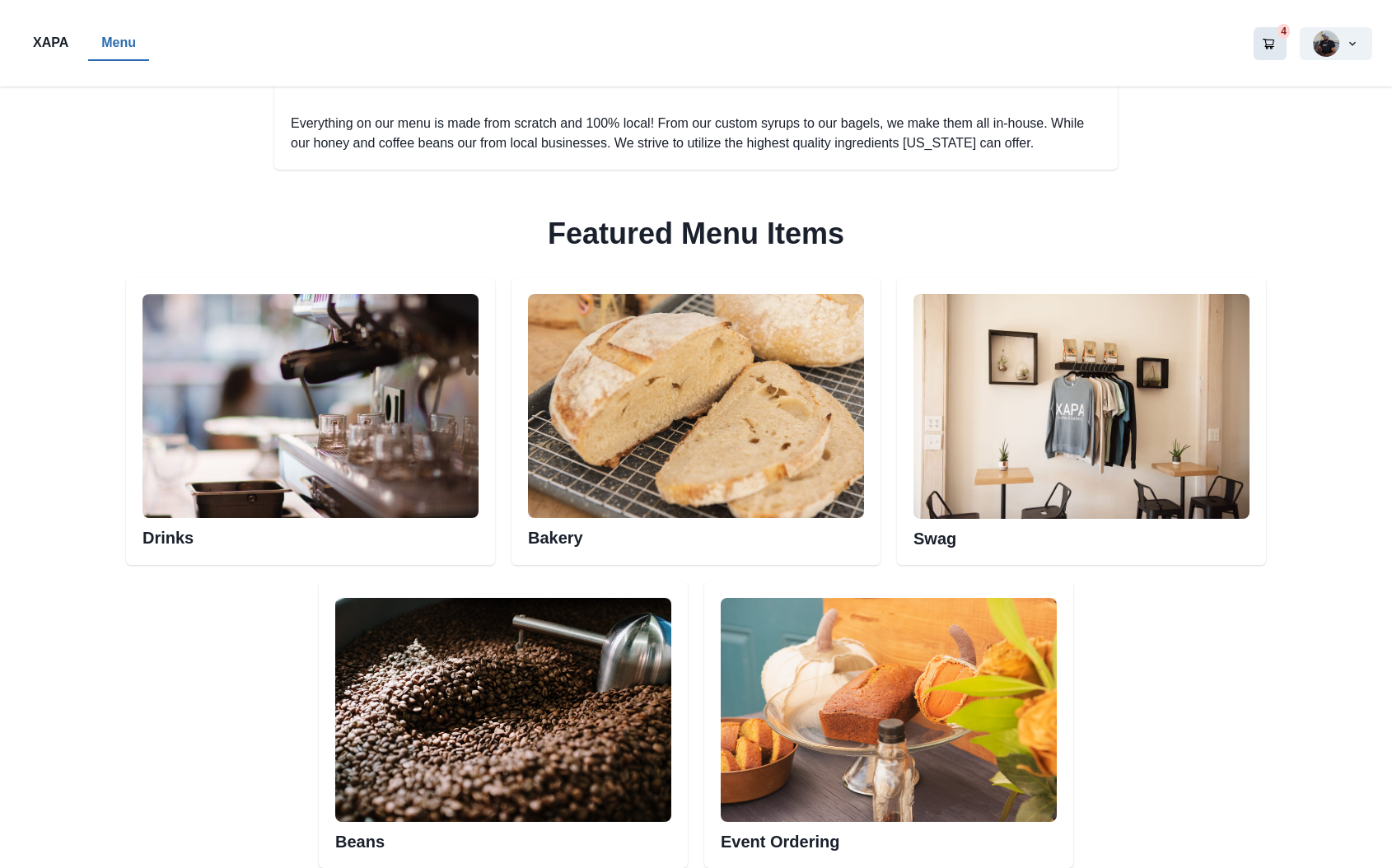
scroll to position [864, 0]
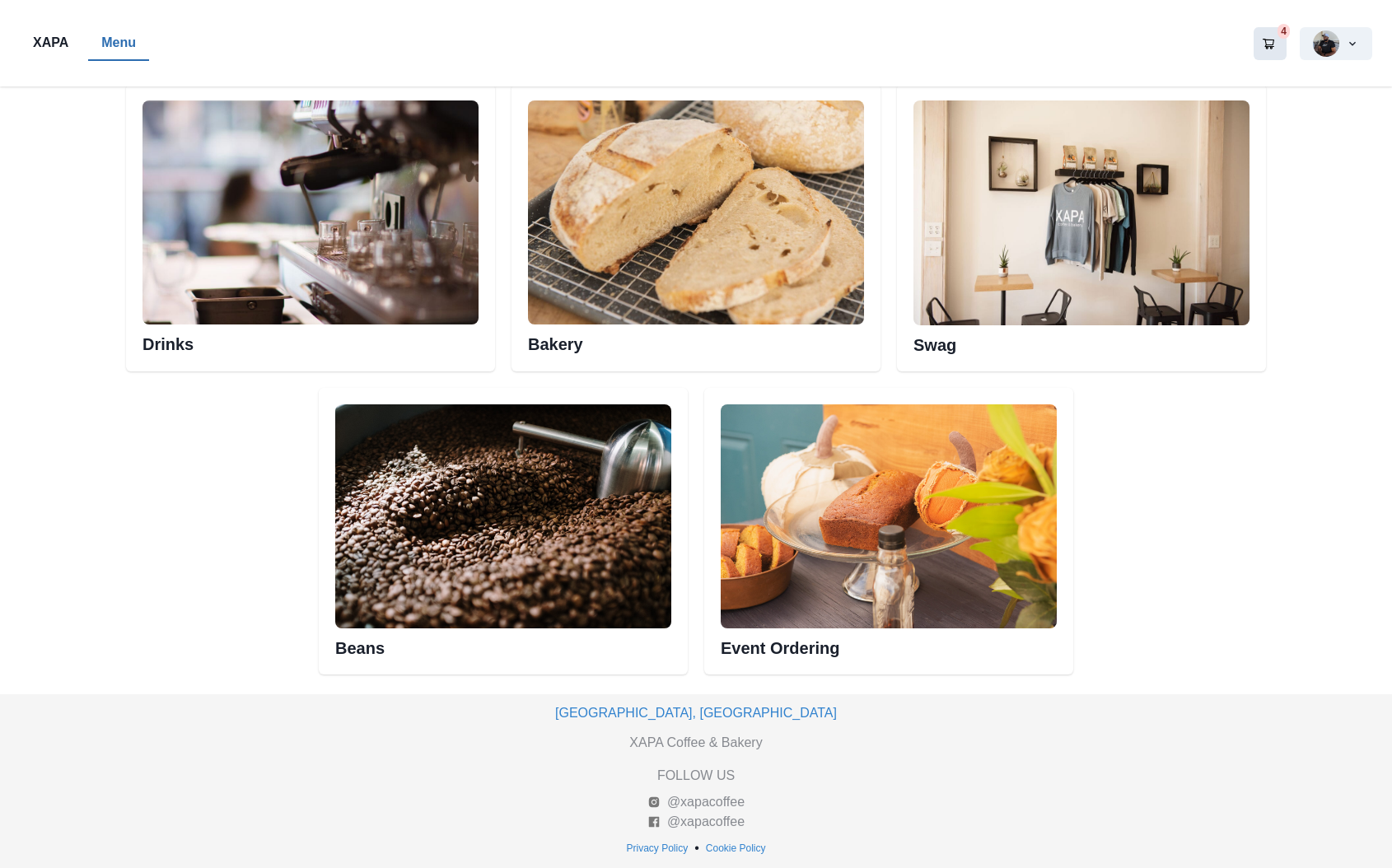
click at [670, 283] on img at bounding box center [696, 212] width 336 height 224
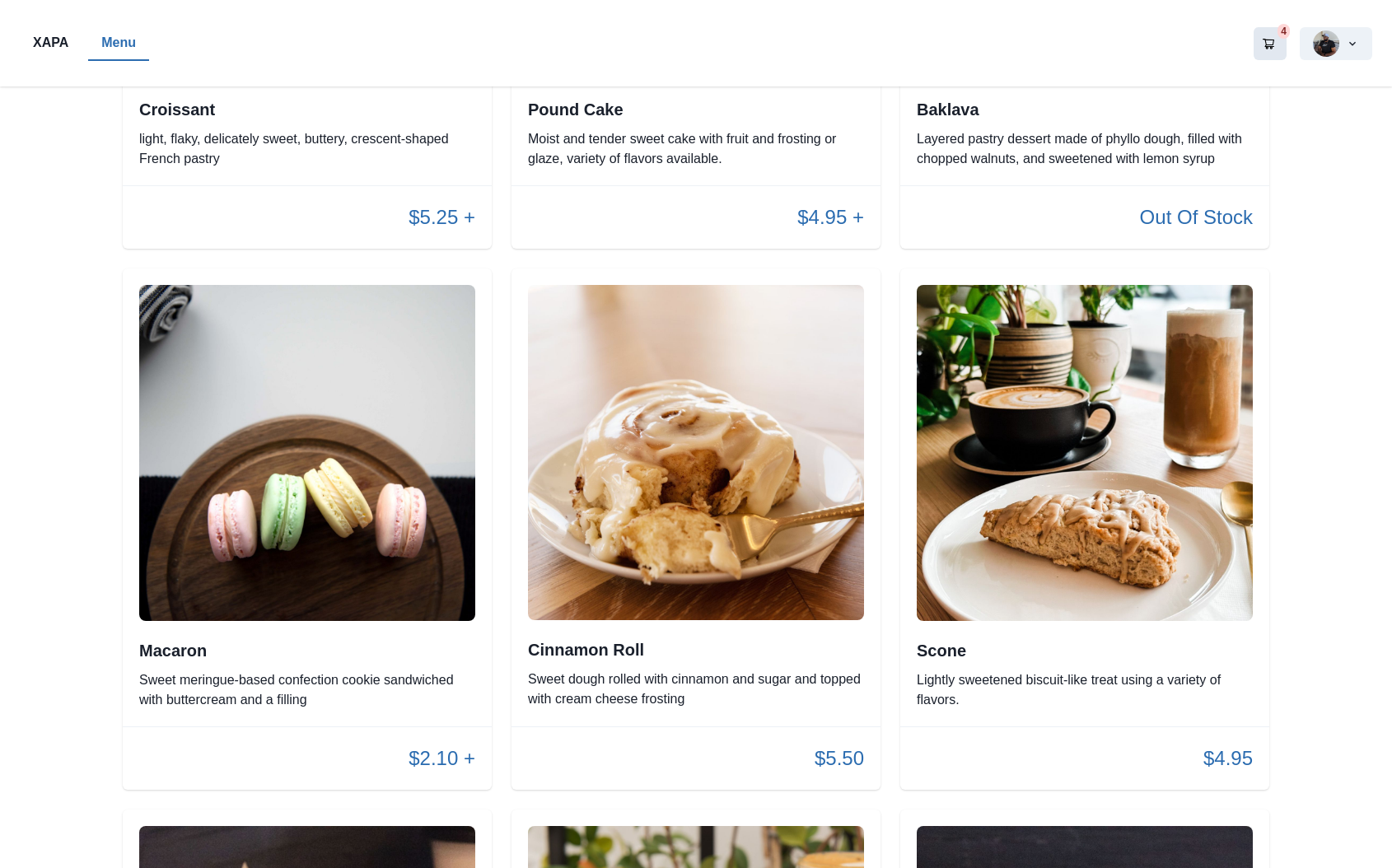
scroll to position [1812, 0]
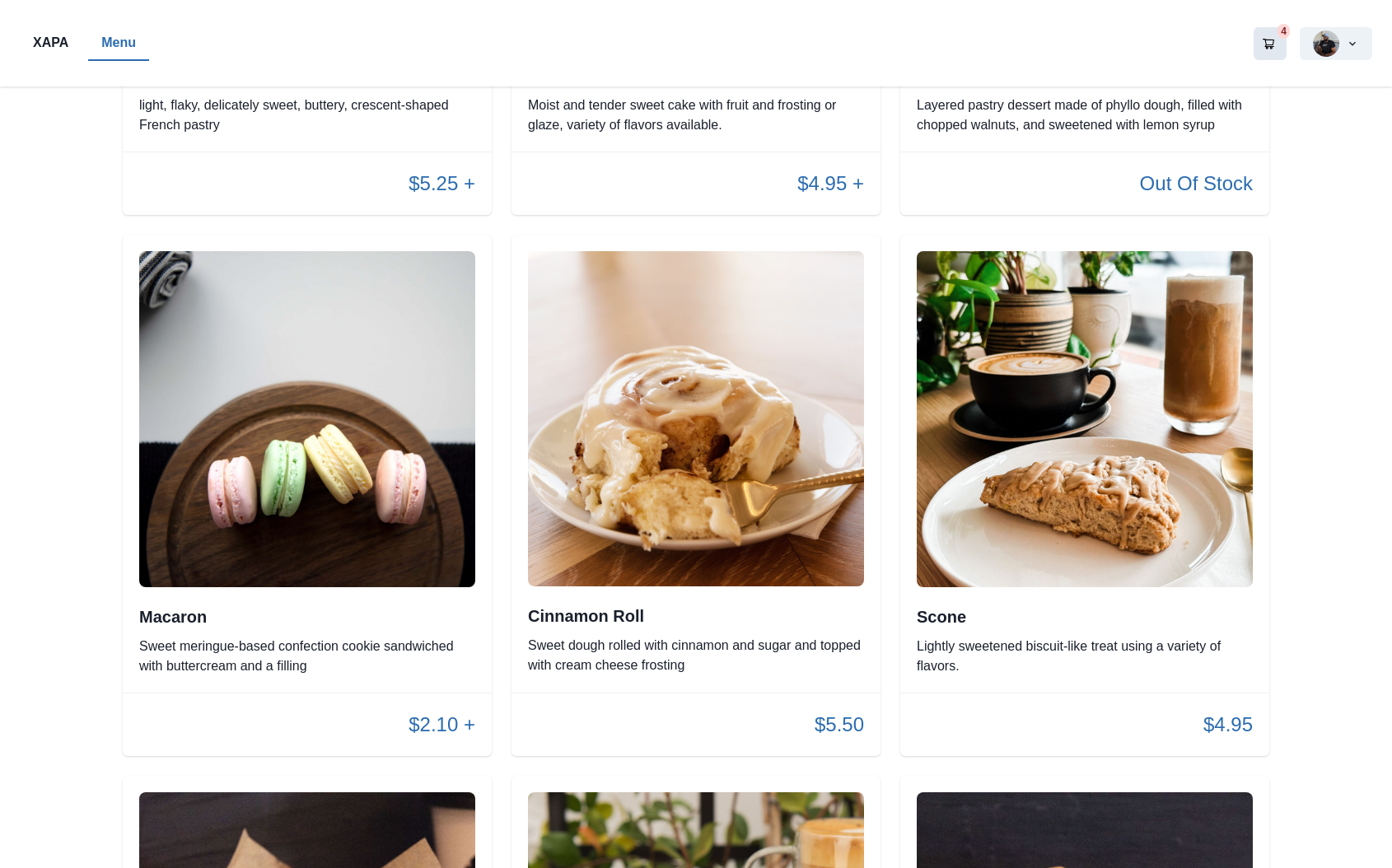
click at [993, 470] on img at bounding box center [1084, 419] width 336 height 336
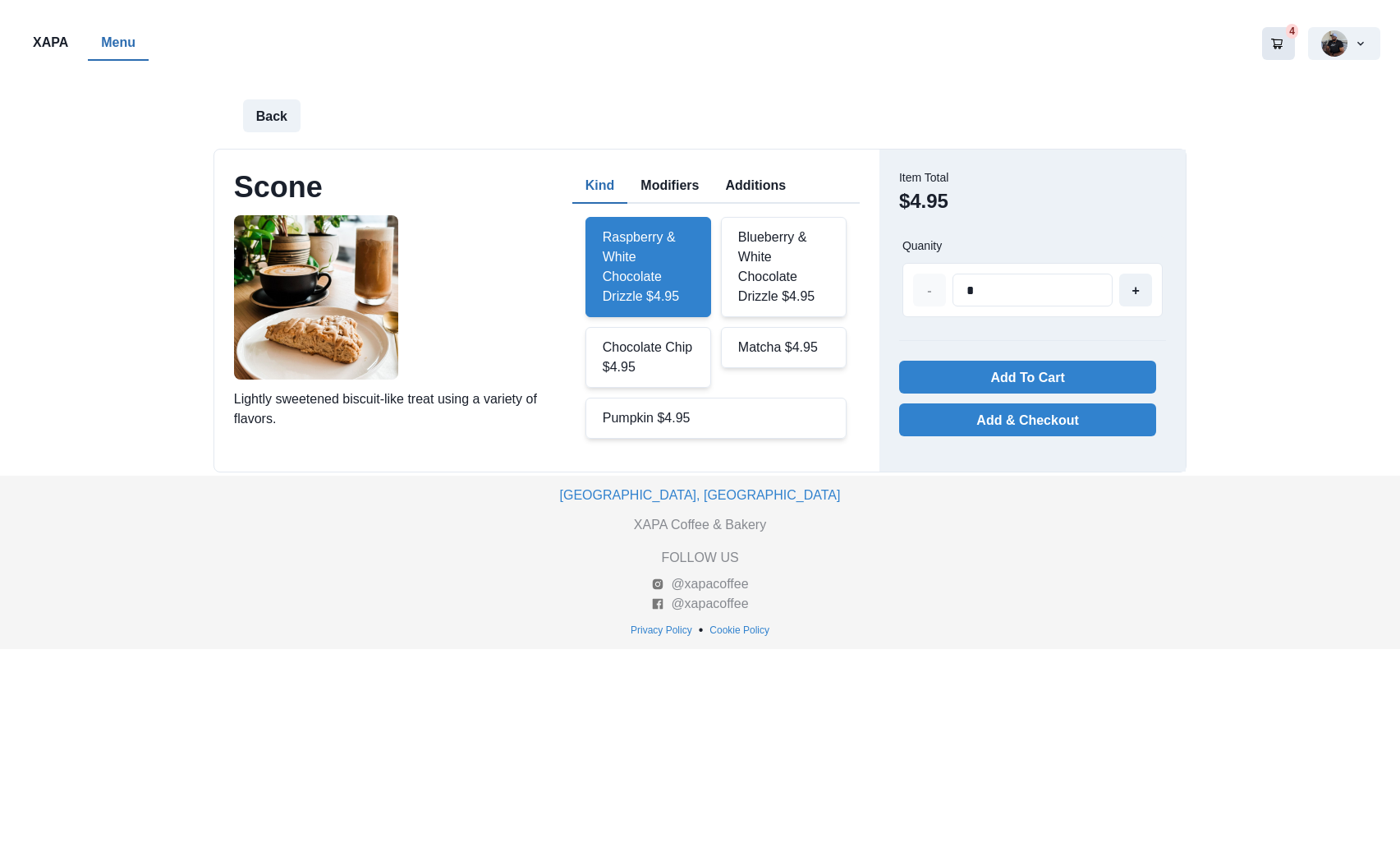
click at [759, 257] on div "Blueberry & White Chocolate Drizzle $4.95" at bounding box center [783, 266] width 125 height 100
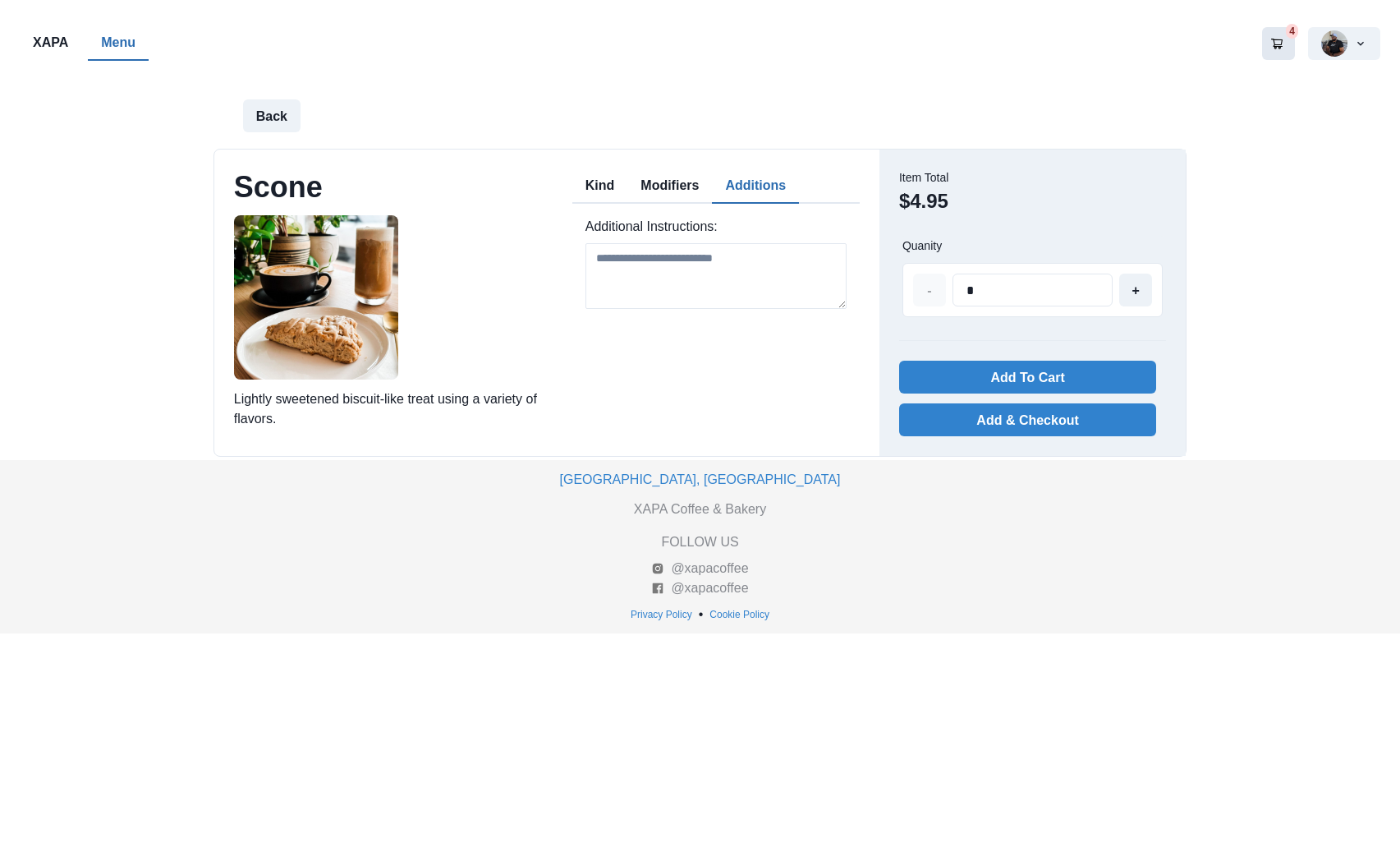
click at [758, 181] on button "Additions" at bounding box center [756, 187] width 87 height 35
click at [682, 279] on textarea at bounding box center [716, 276] width 261 height 66
type textarea "**********"
type input "*"
click at [1134, 294] on button "+" at bounding box center [1136, 290] width 33 height 33
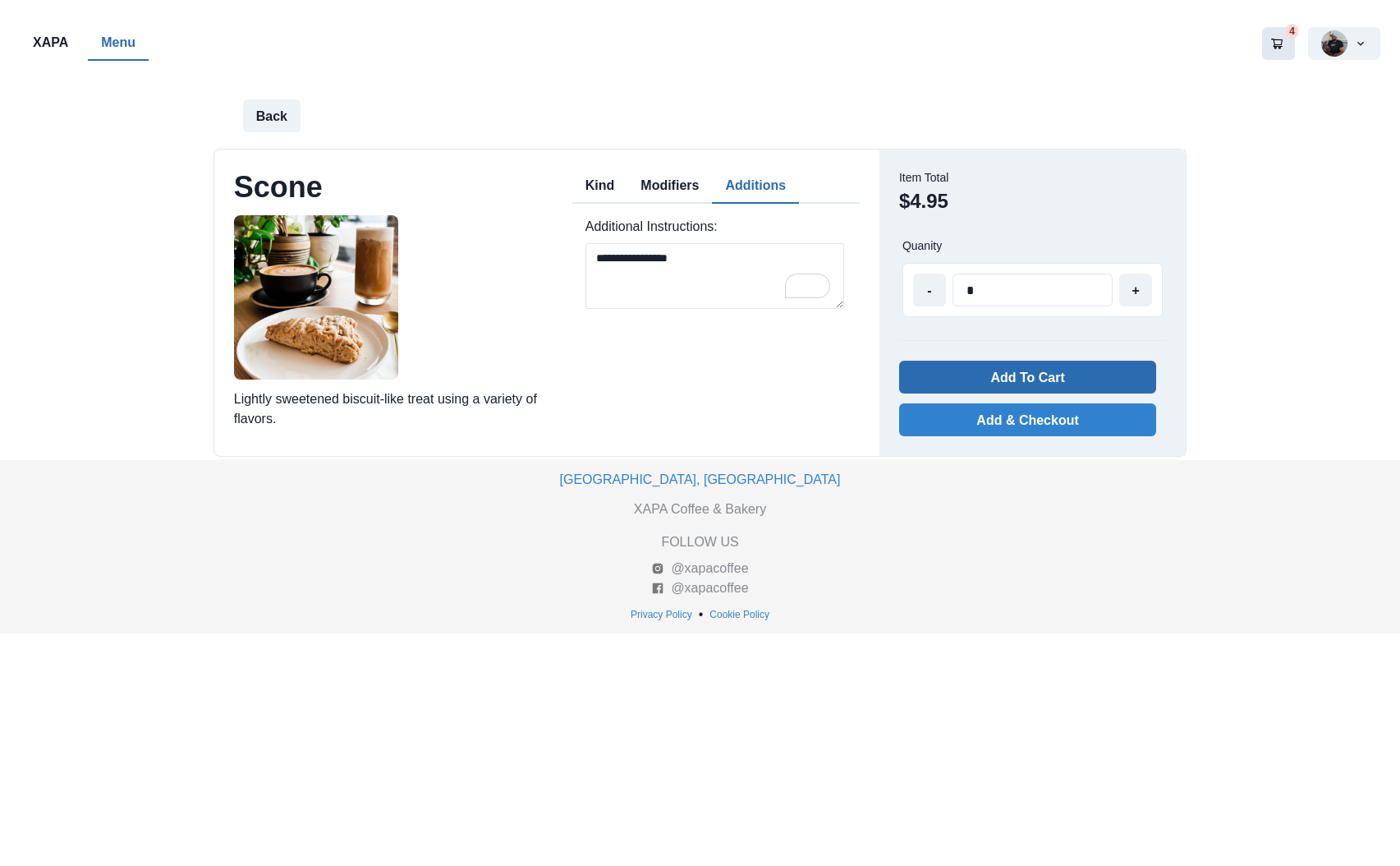
click at [1031, 380] on button "Add To Cart" at bounding box center [1028, 377] width 257 height 33
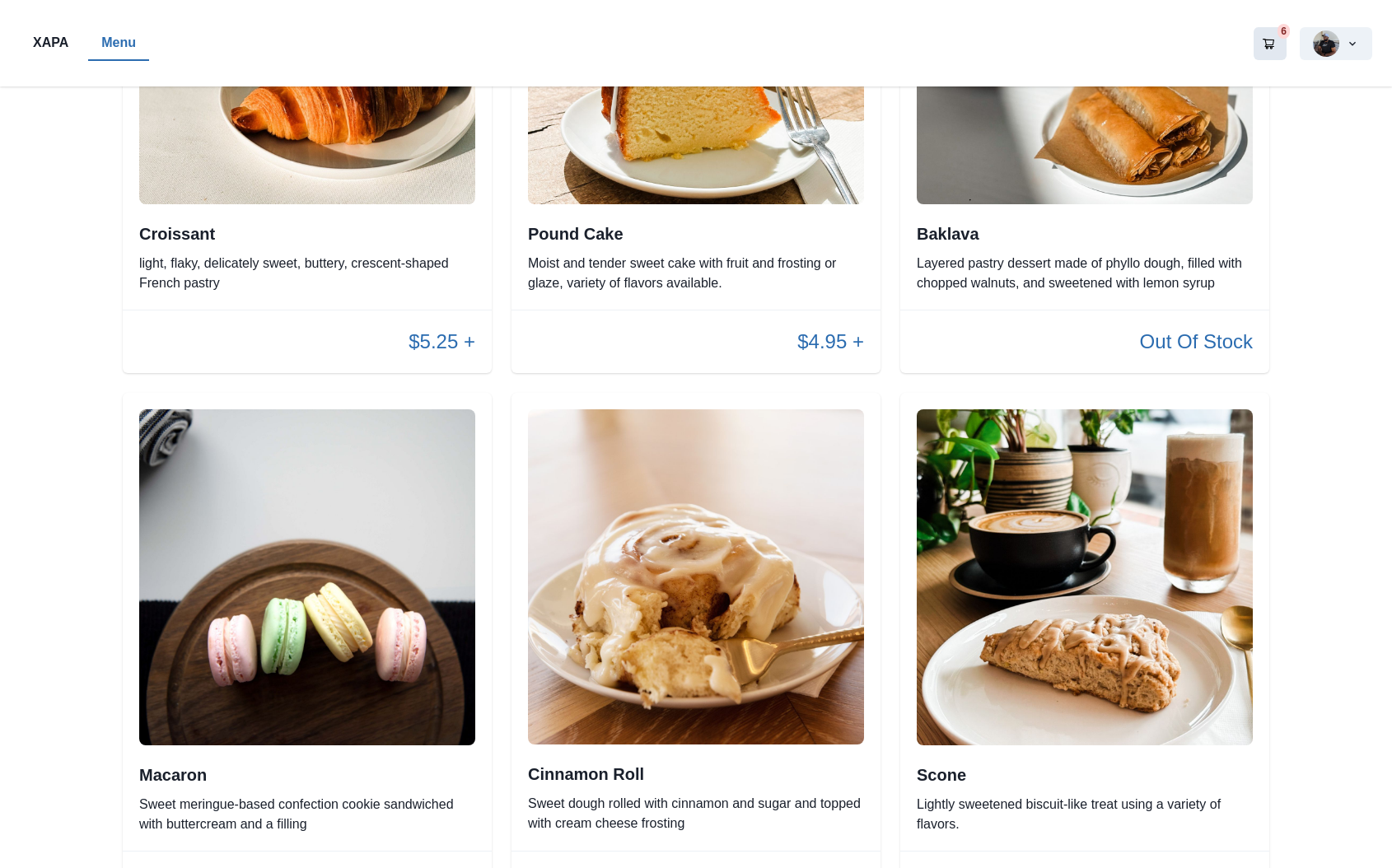
scroll to position [1317, 0]
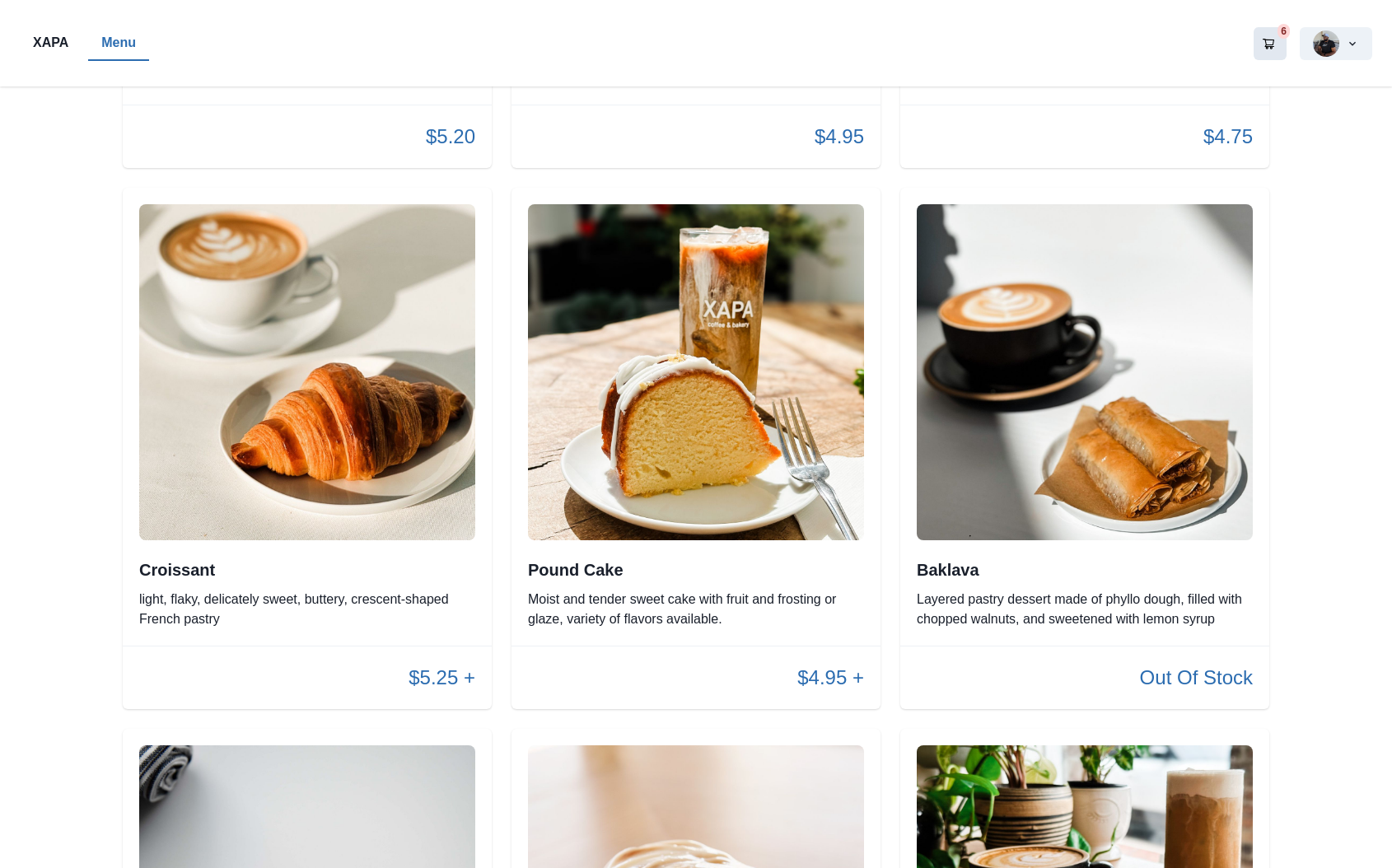
click at [1272, 37] on icon "Go to your shopping cart" at bounding box center [1268, 44] width 14 height 14
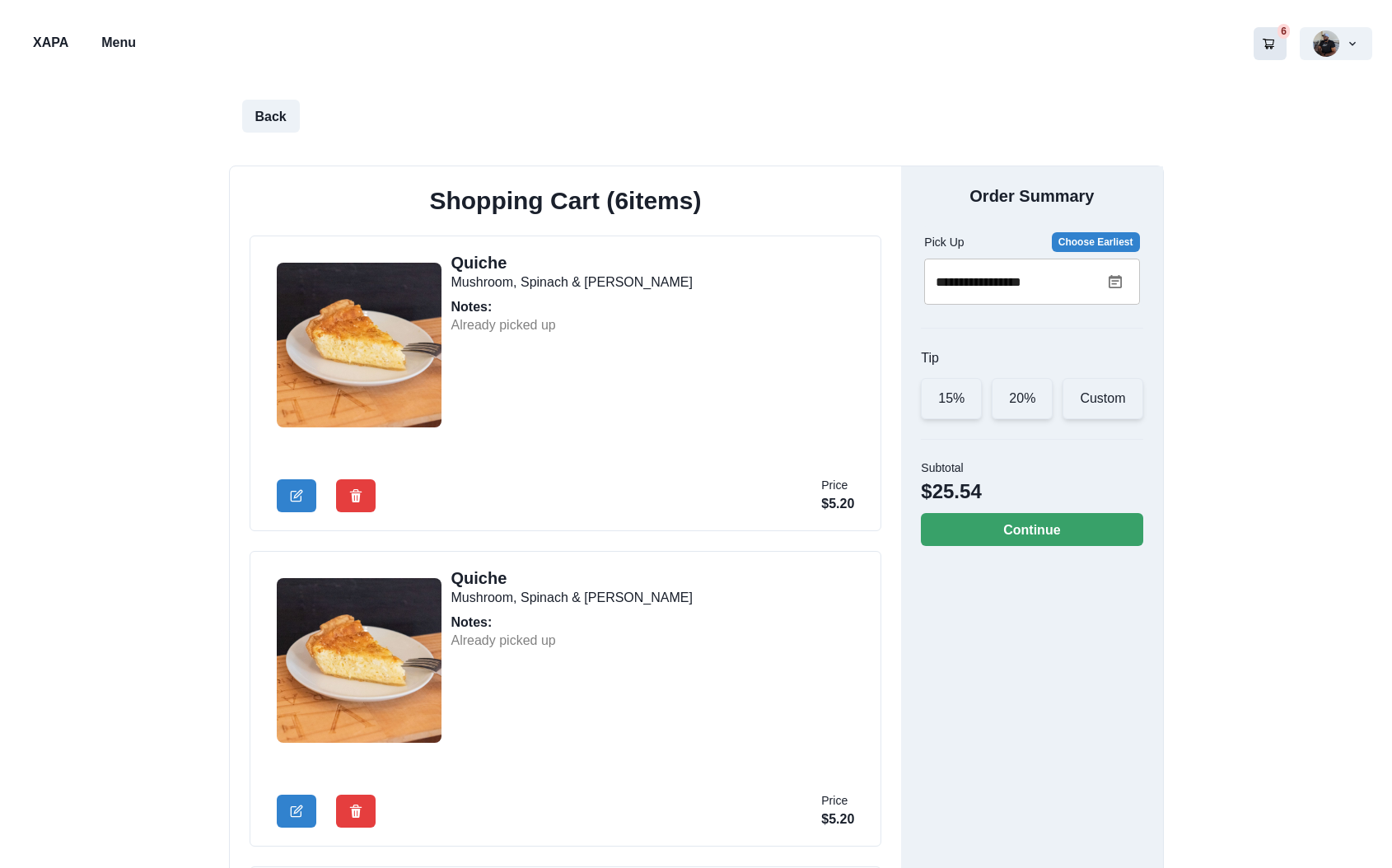
click at [1019, 395] on div "20%" at bounding box center [1022, 398] width 61 height 41
click at [1020, 529] on button "Continue" at bounding box center [1031, 530] width 221 height 33
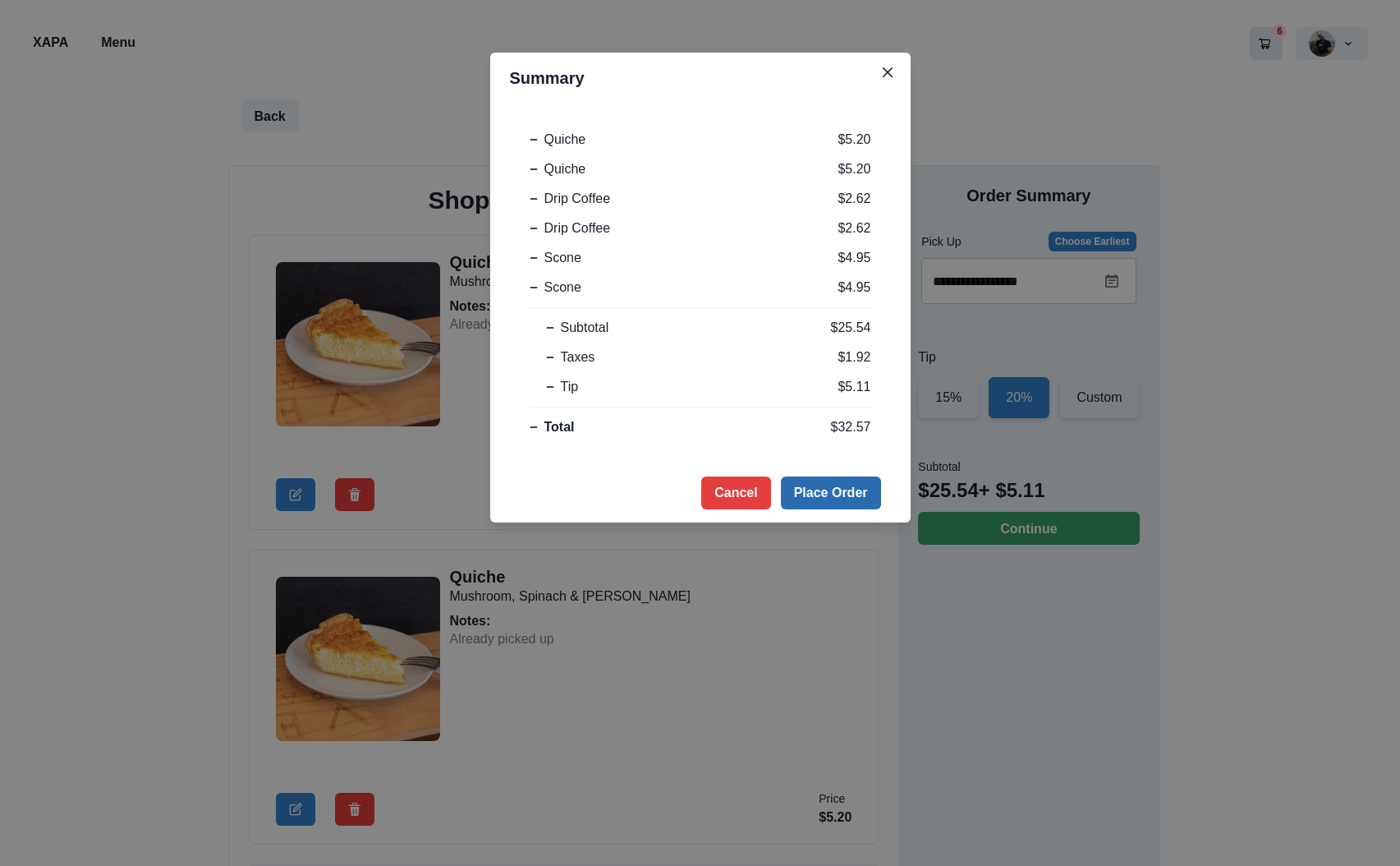
click at [853, 495] on button "Place Order" at bounding box center [831, 493] width 100 height 33
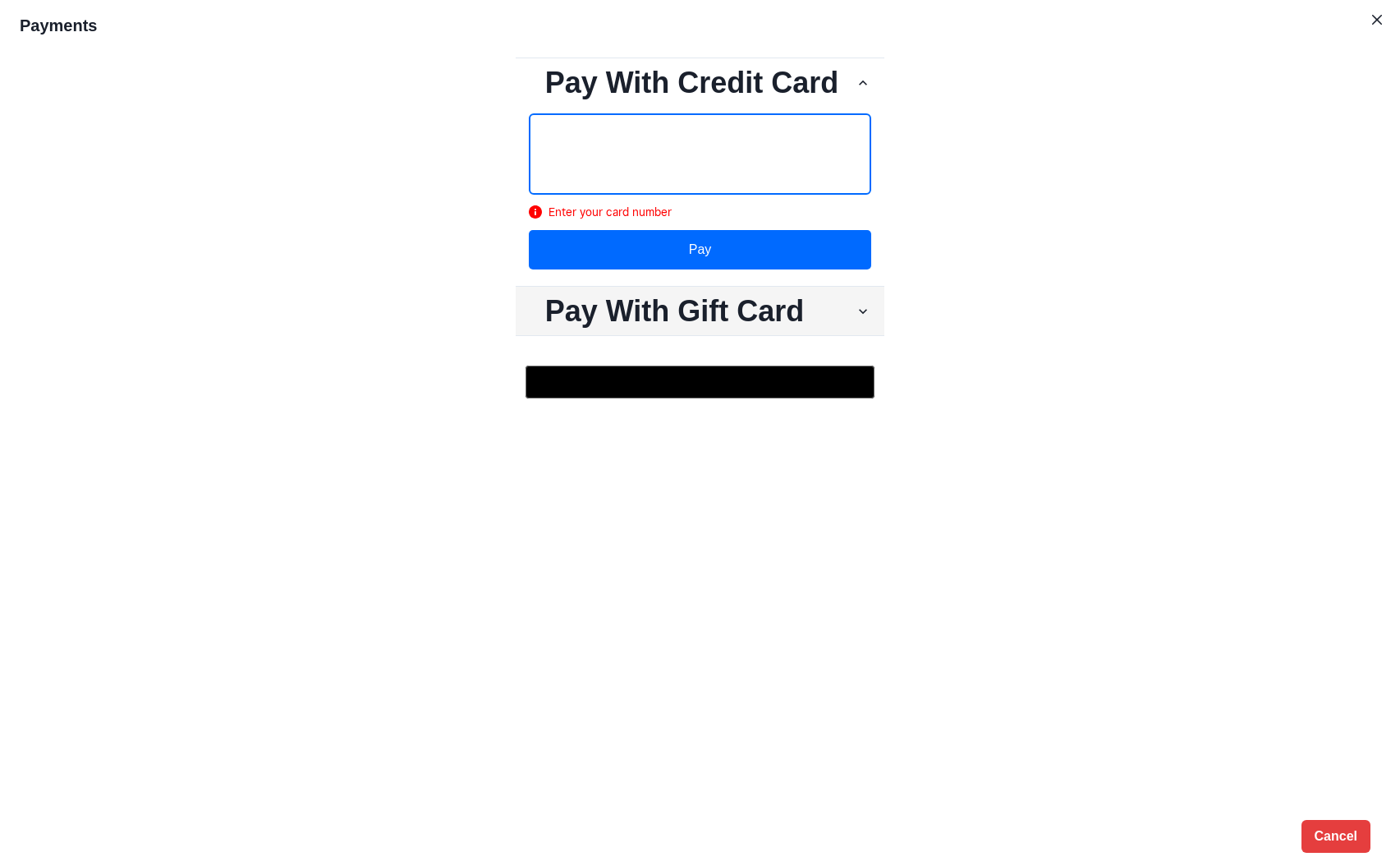
click at [712, 315] on h2 "Pay With Gift Card" at bounding box center [692, 311] width 326 height 35
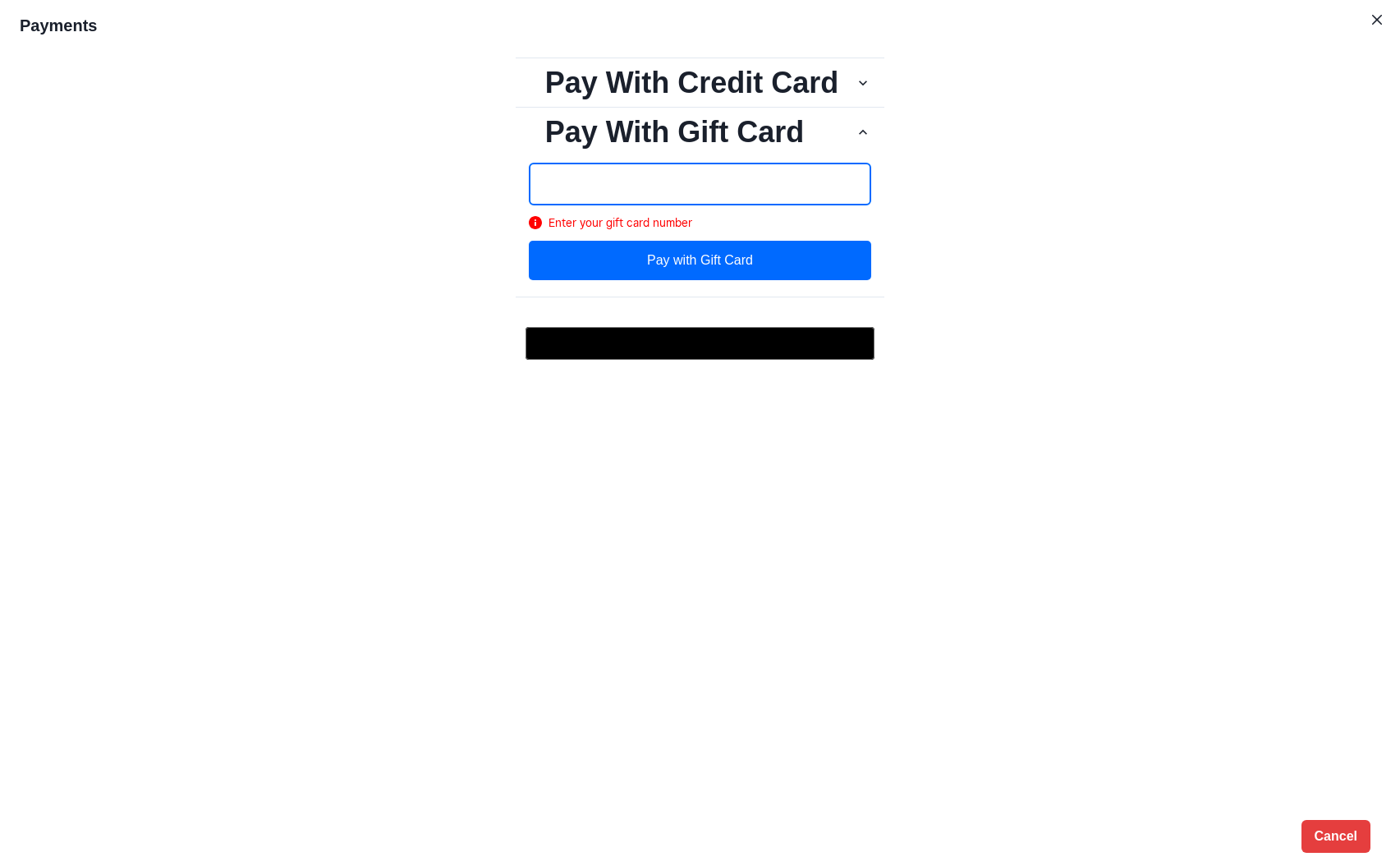
click at [696, 262] on button "Pay with Gift Card" at bounding box center [700, 260] width 343 height 40
